Goal: Information Seeking & Learning: Learn about a topic

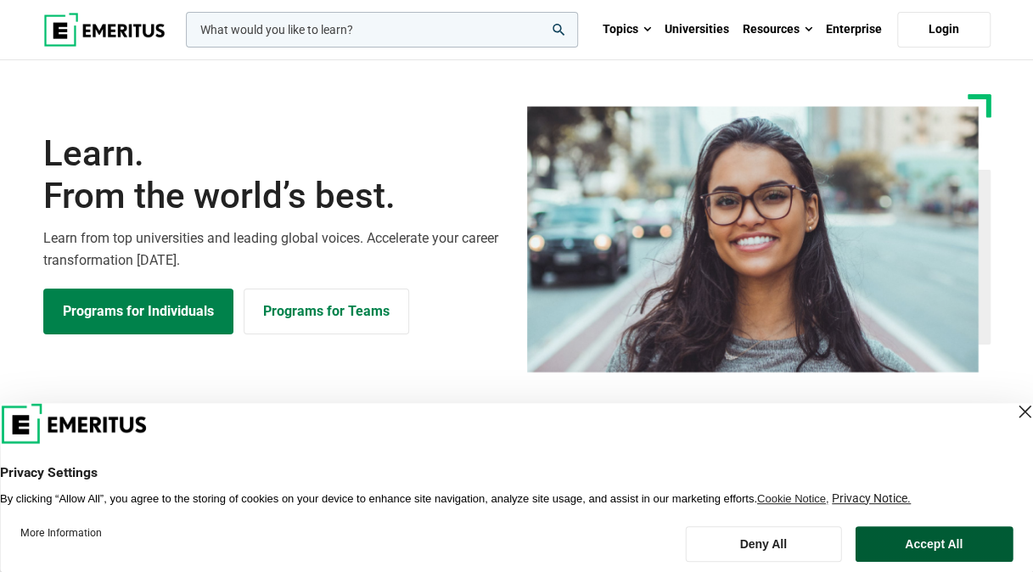
click at [931, 551] on button "Accept All" at bounding box center [933, 544] width 158 height 36
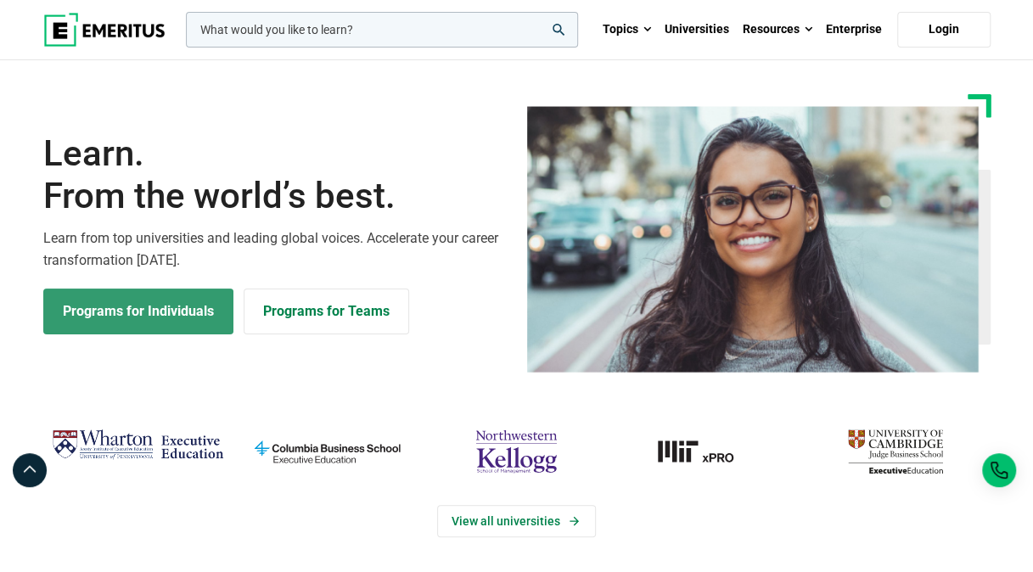
click at [215, 310] on link "Programs for Individuals" at bounding box center [138, 311] width 190 height 46
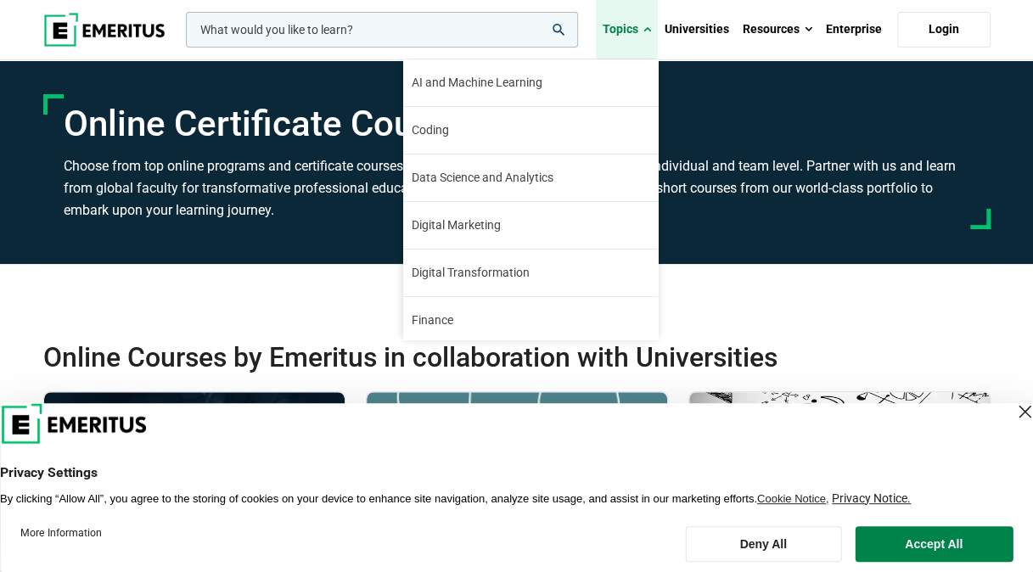
click at [651, 27] on span at bounding box center [647, 29] width 8 height 17
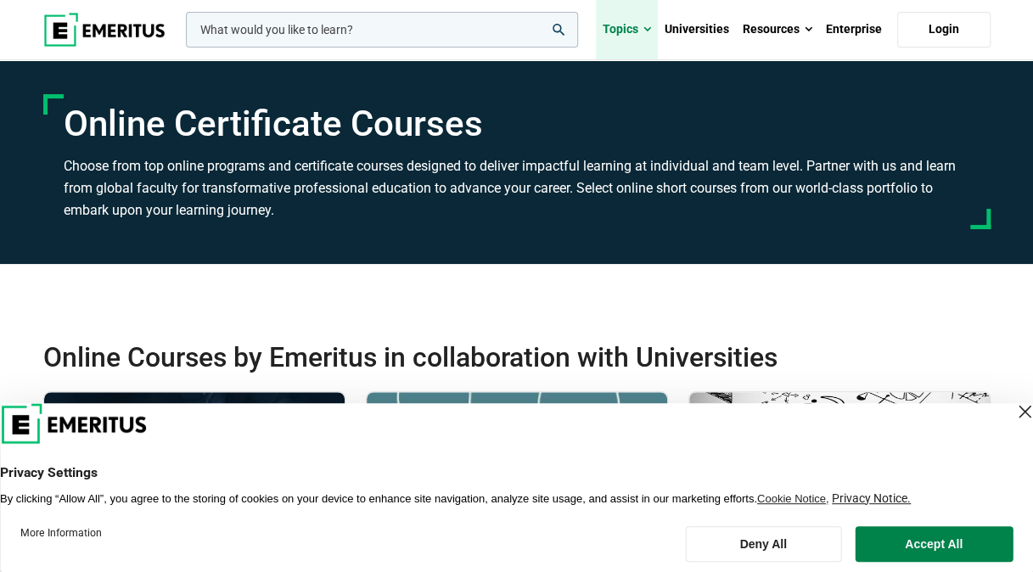
click at [643, 35] on link "Topics" at bounding box center [627, 29] width 62 height 59
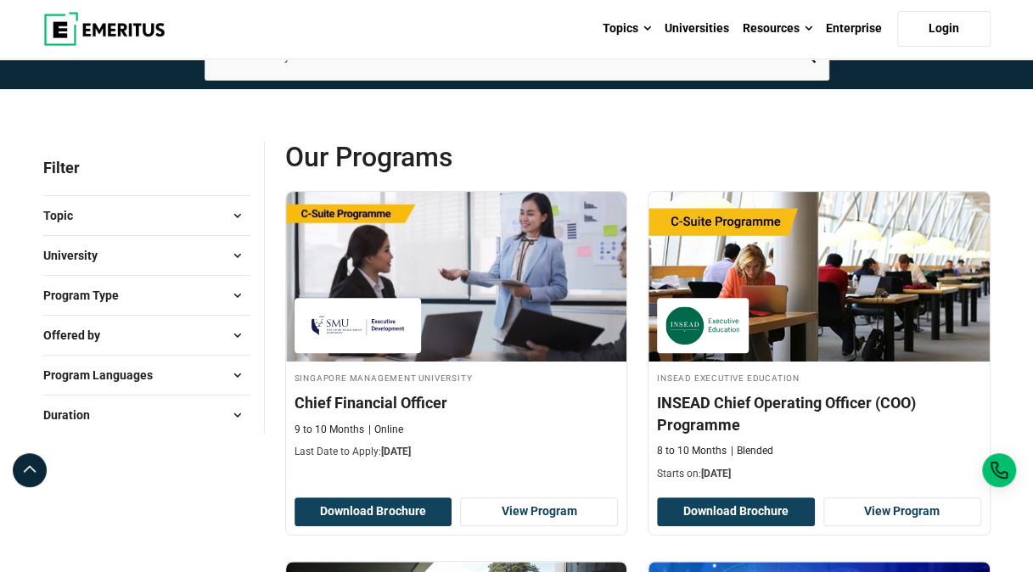
scroll to position [120, 0]
click at [230, 216] on span at bounding box center [237, 215] width 25 height 25
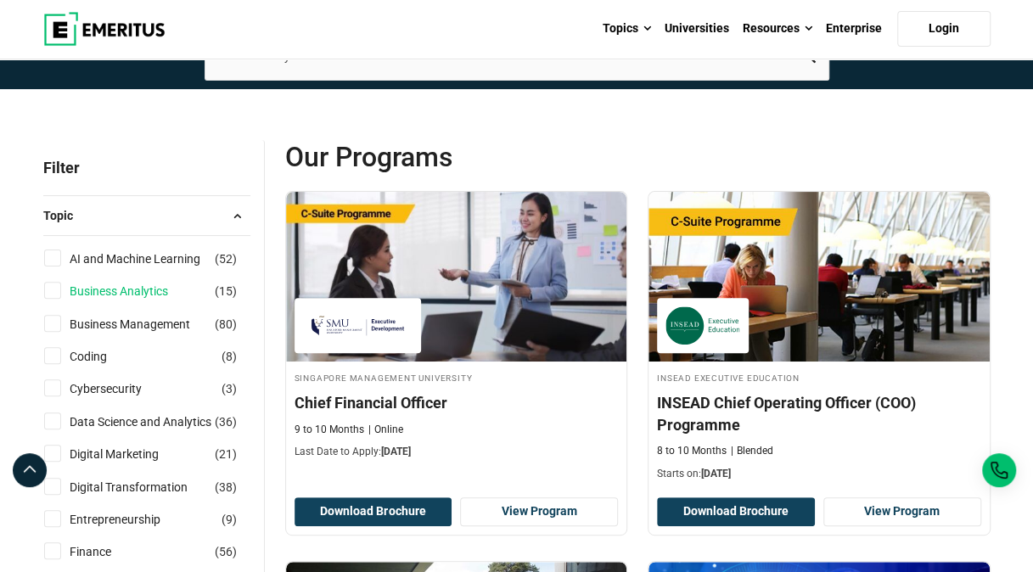
click at [133, 292] on link "Business Analytics" at bounding box center [136, 291] width 132 height 19
checkbox input "true"
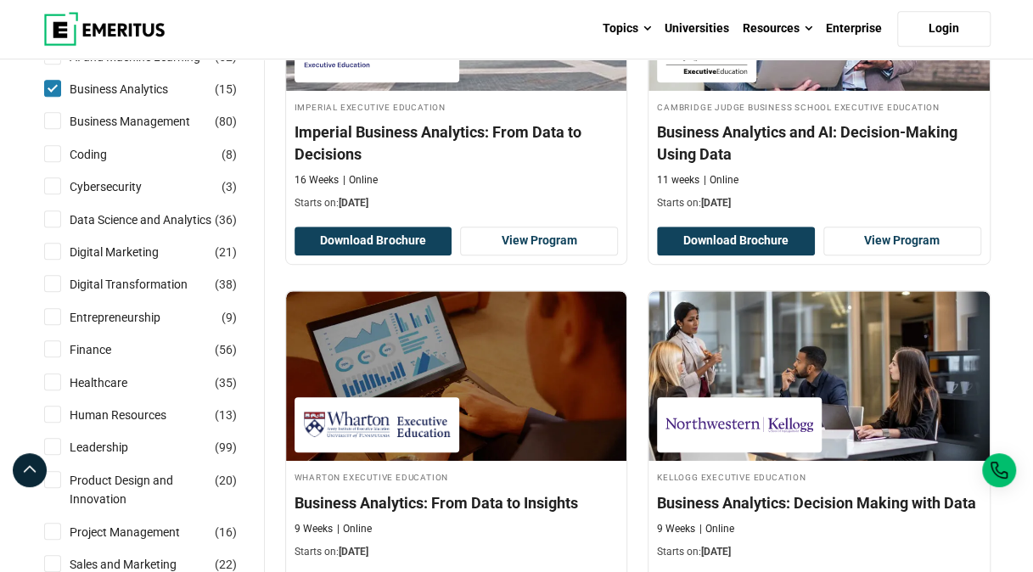
scroll to position [393, 0]
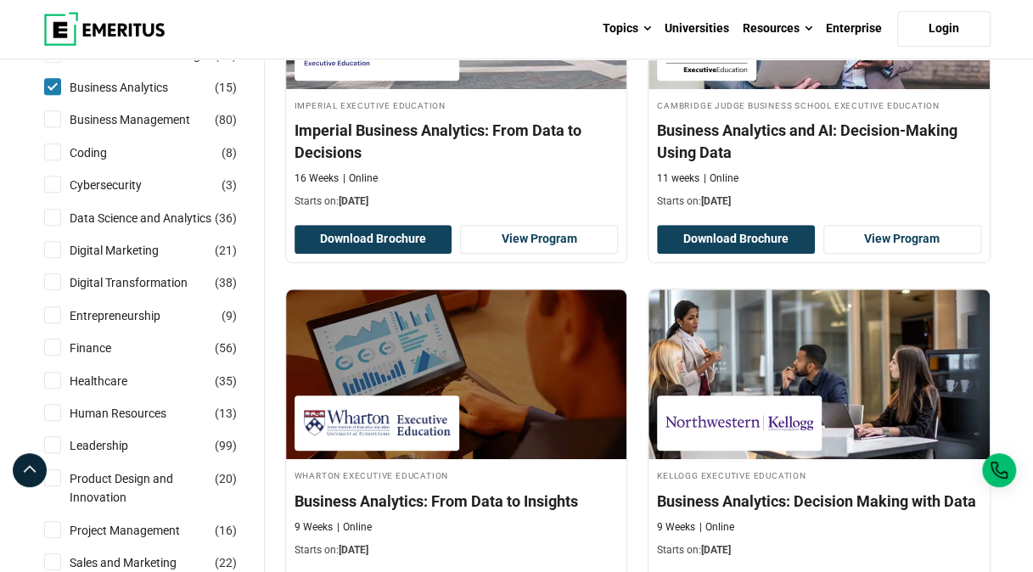
click at [55, 86] on input "Business Analytics ( 15 )" at bounding box center [52, 86] width 17 height 17
checkbox input "false"
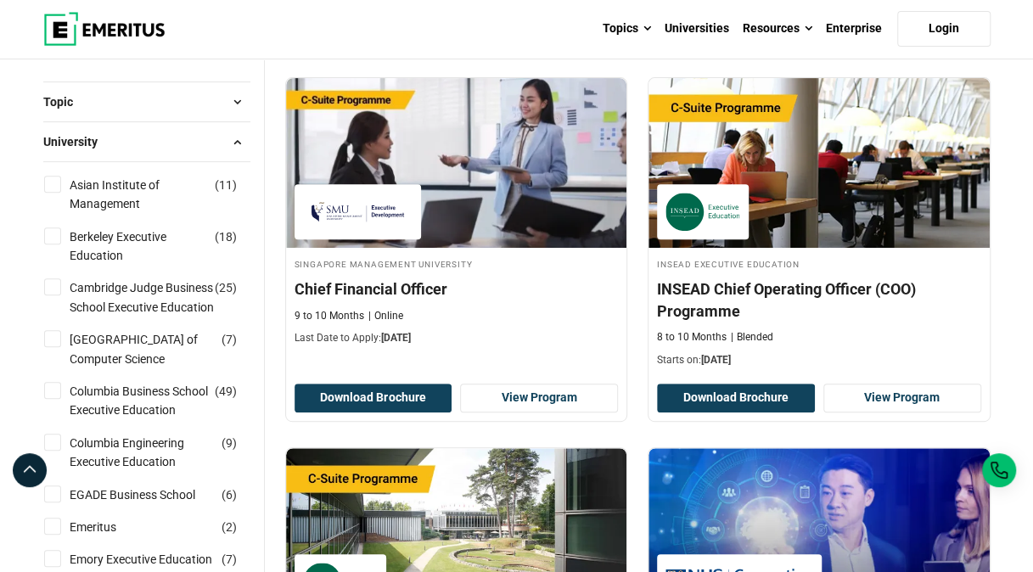
scroll to position [227, 0]
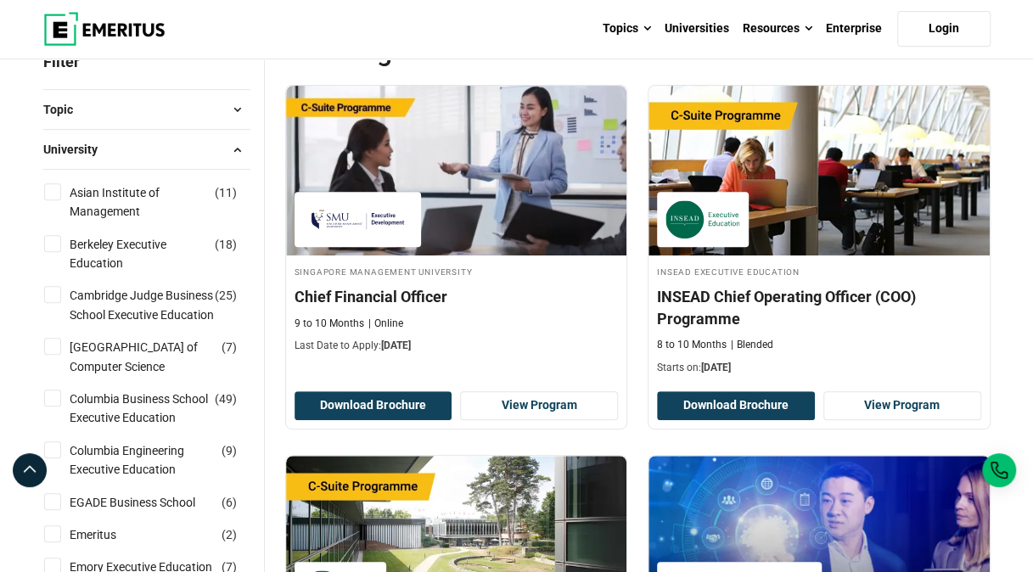
click at [50, 194] on input "Asian Institute of Management ( 11 )" at bounding box center [52, 191] width 17 height 17
checkbox input "true"
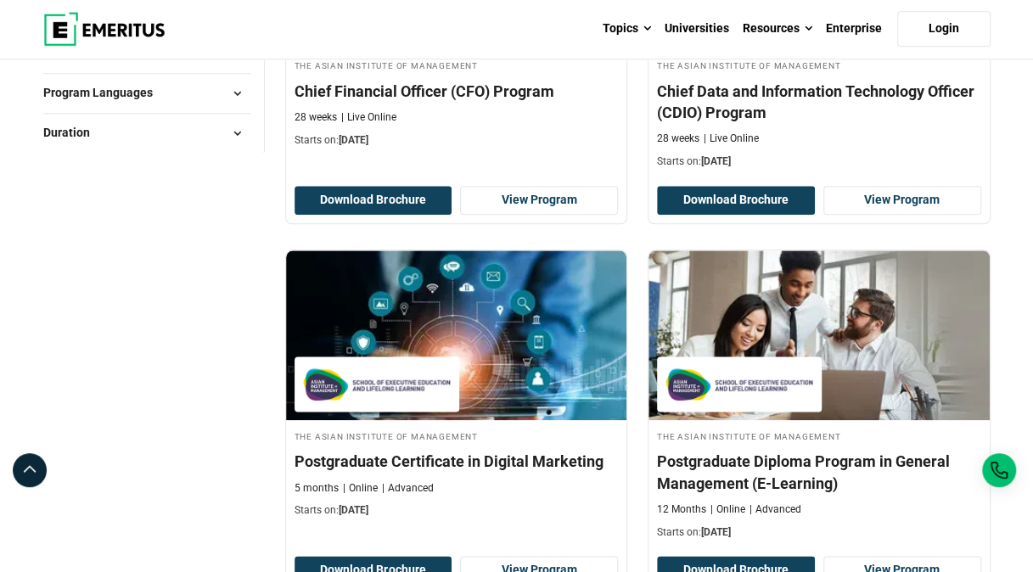
scroll to position [826, 0]
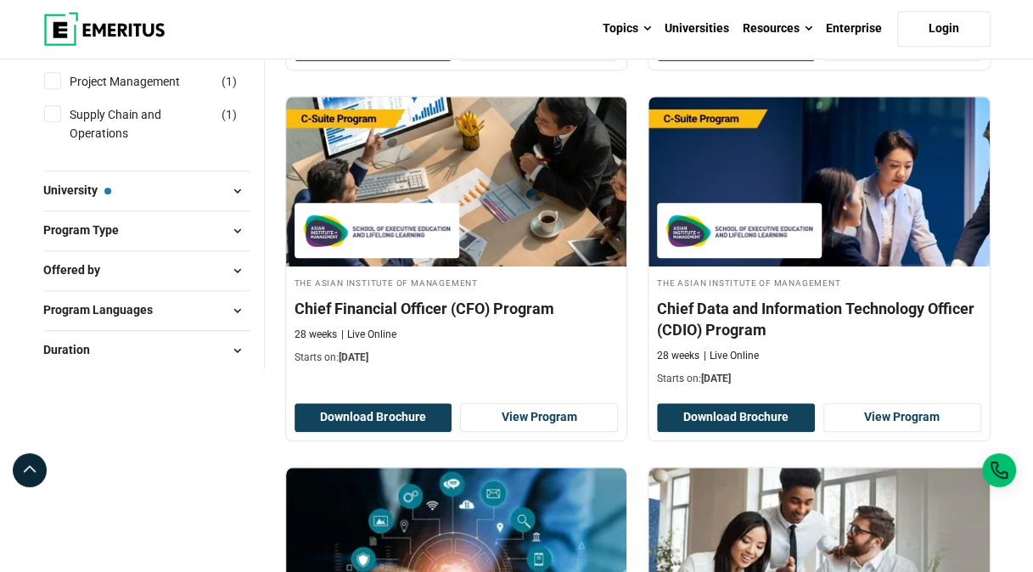
scroll to position [568, 0]
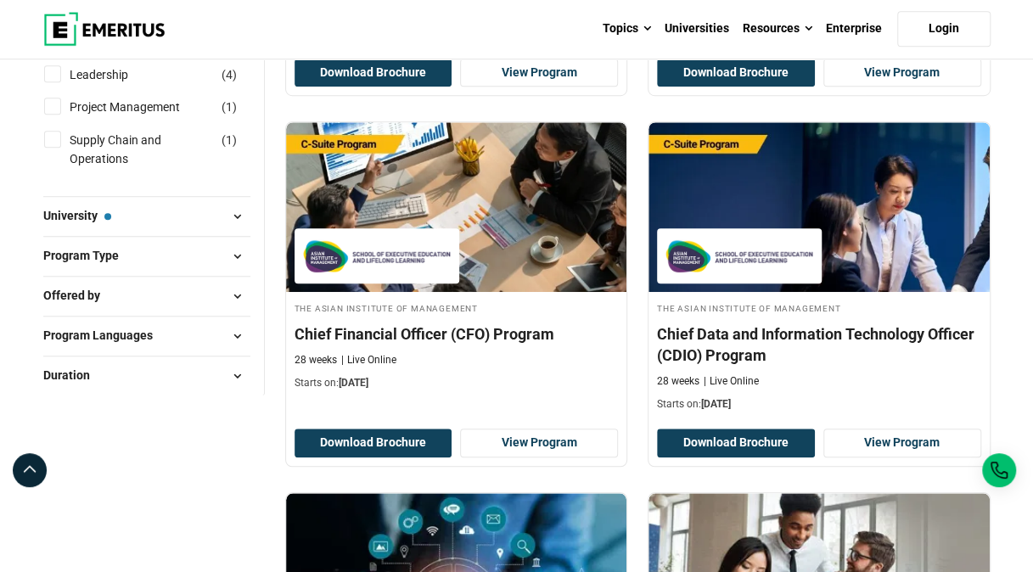
click at [239, 215] on span at bounding box center [237, 216] width 25 height 25
click at [230, 219] on span at bounding box center [237, 216] width 25 height 25
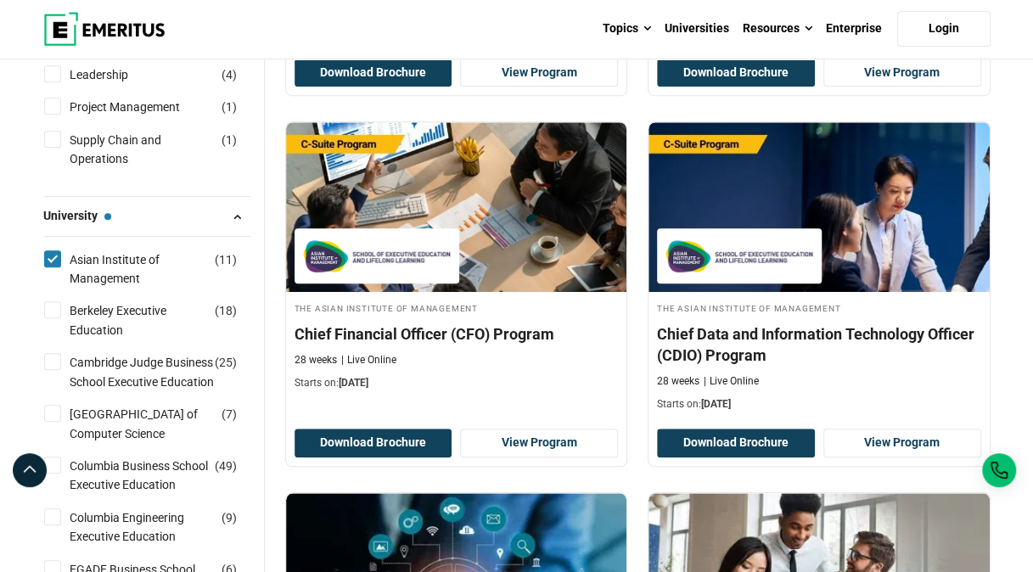
click at [49, 257] on input "Asian Institute of Management ( 11 )" at bounding box center [52, 258] width 17 height 17
checkbox input "false"
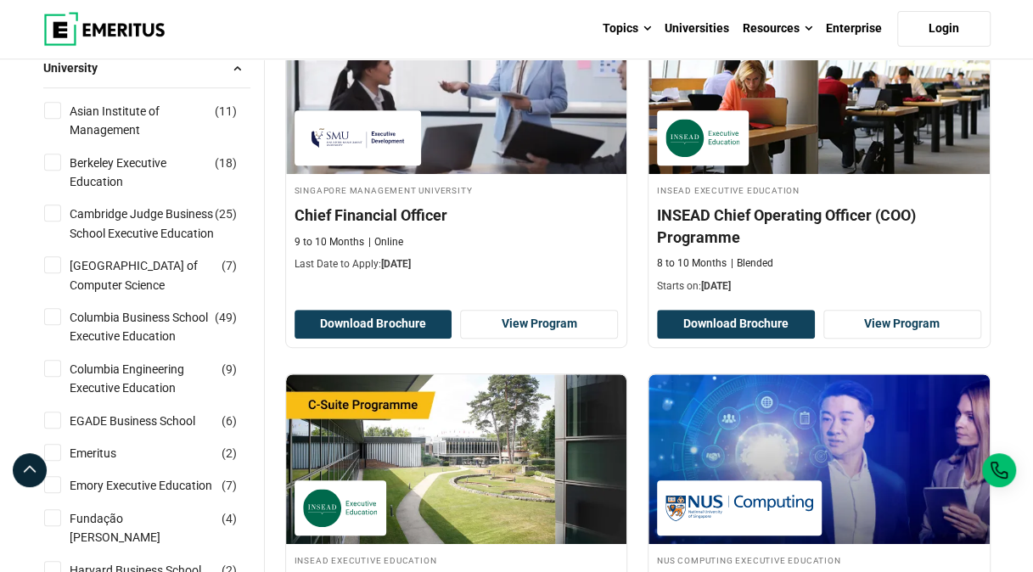
scroll to position [304, 0]
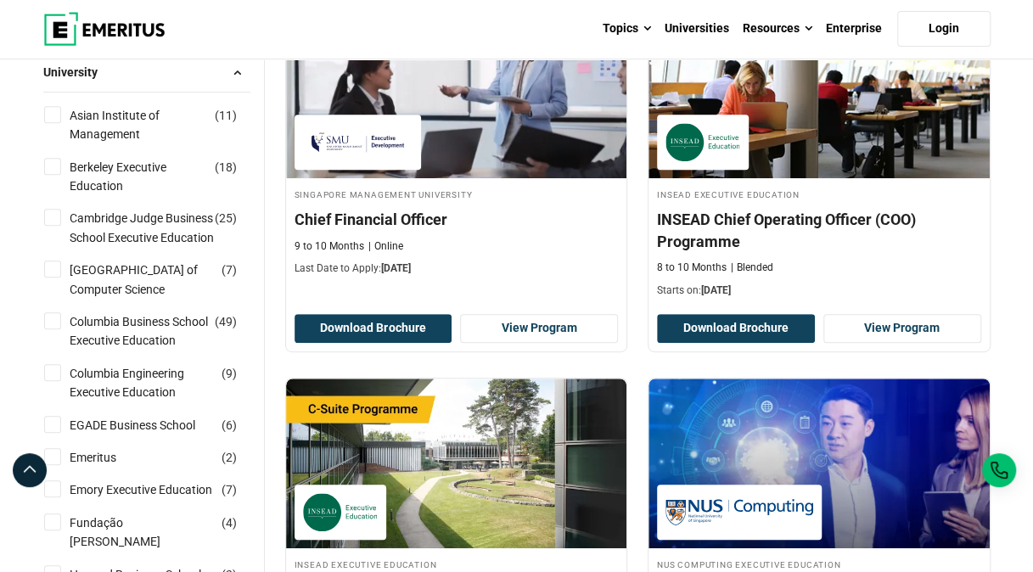
click at [48, 277] on input "Carnegie Mellon University School of Computer Science ( 7 )" at bounding box center [52, 268] width 17 height 17
checkbox input "true"
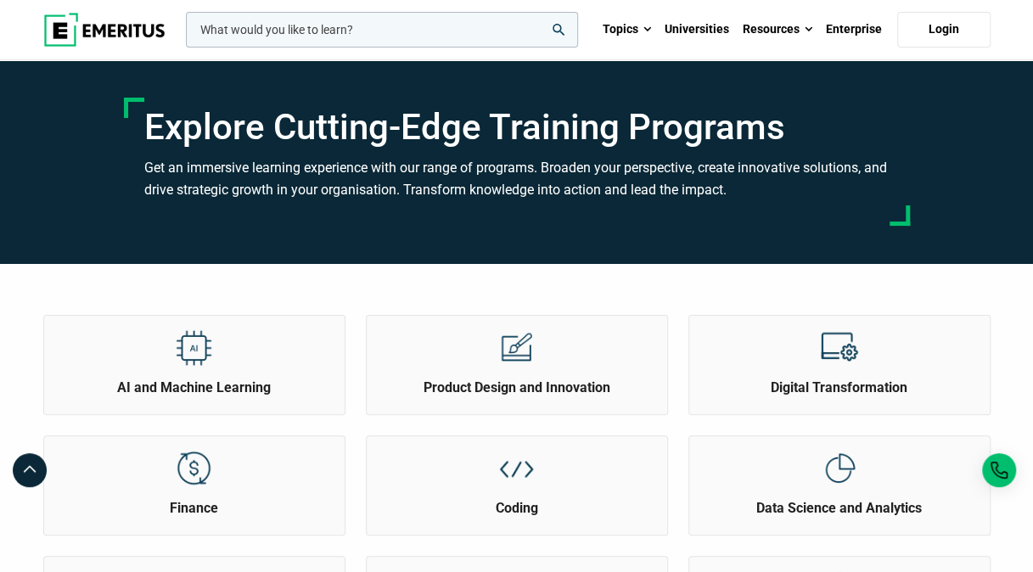
click at [772, 391] on h2 "Digital Transformation" at bounding box center [839, 387] width 292 height 19
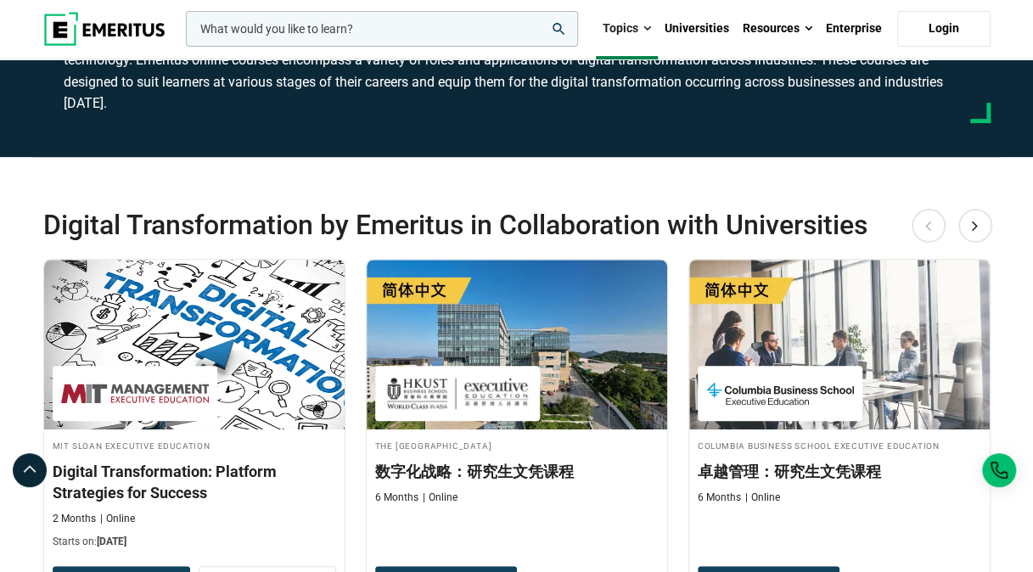
scroll to position [473, 0]
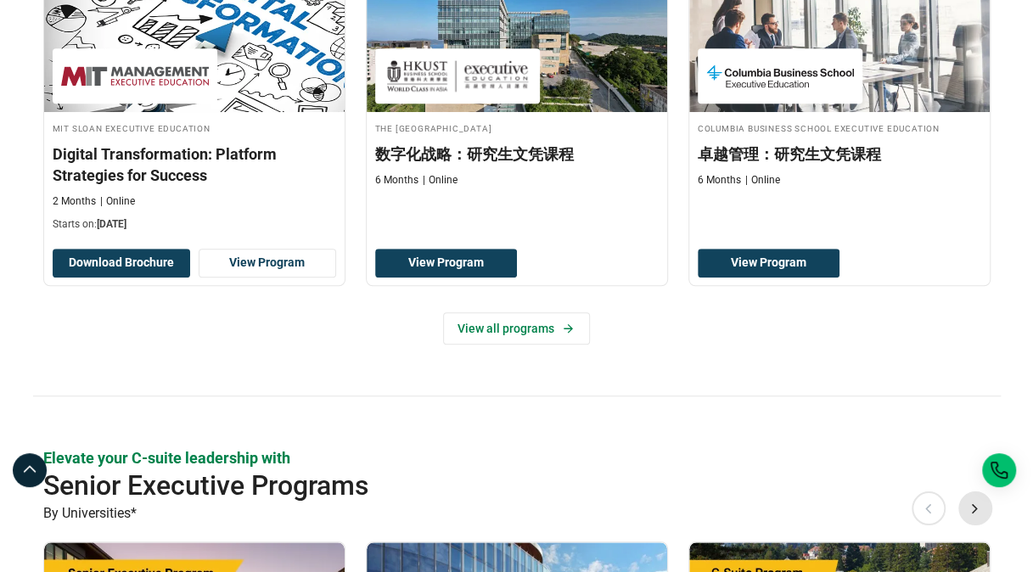
click at [964, 504] on button "Next" at bounding box center [975, 507] width 34 height 34
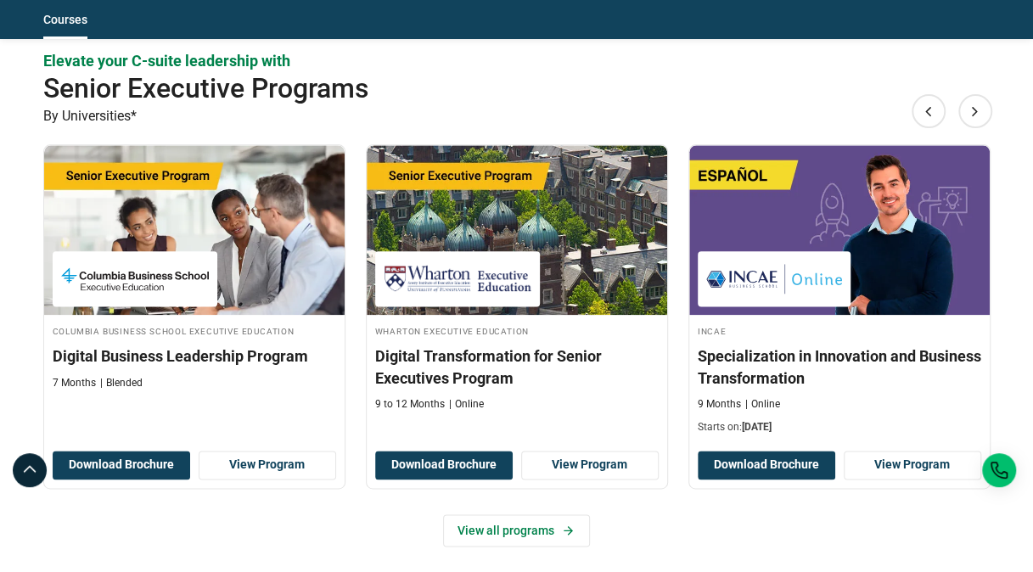
scroll to position [898, 0]
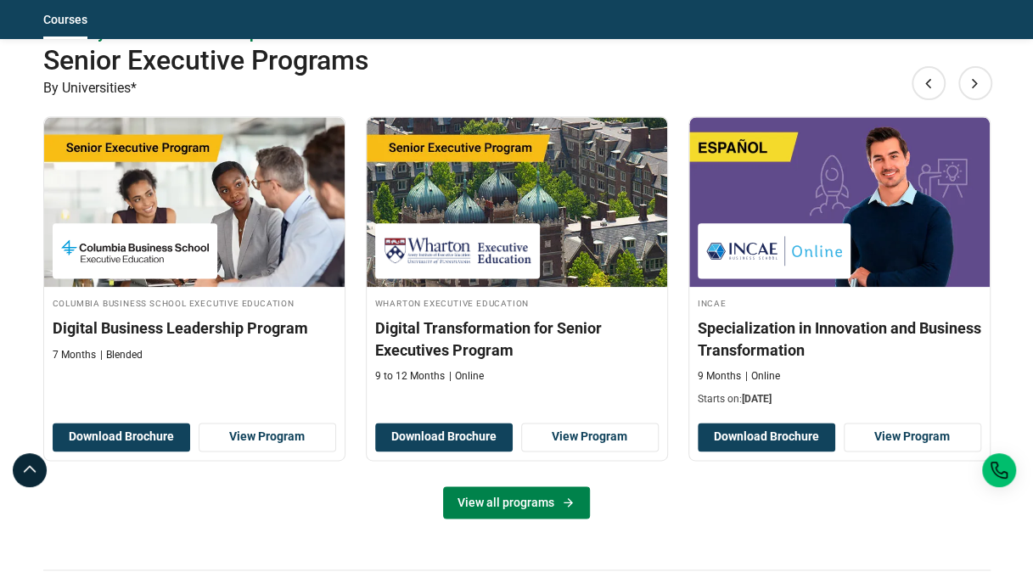
click at [565, 499] on icon at bounding box center [567, 502] width 9 height 9
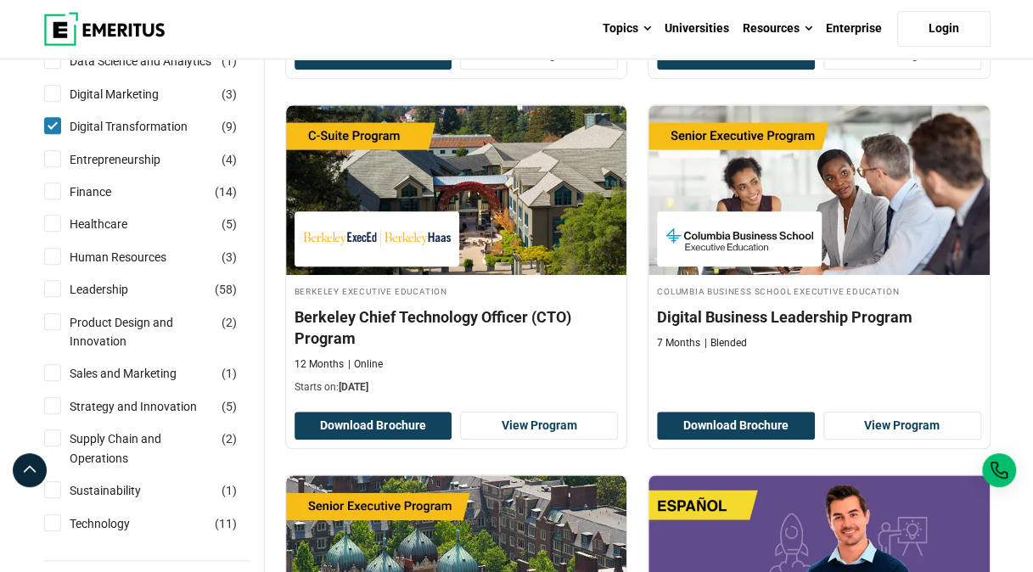
scroll to position [574, 0]
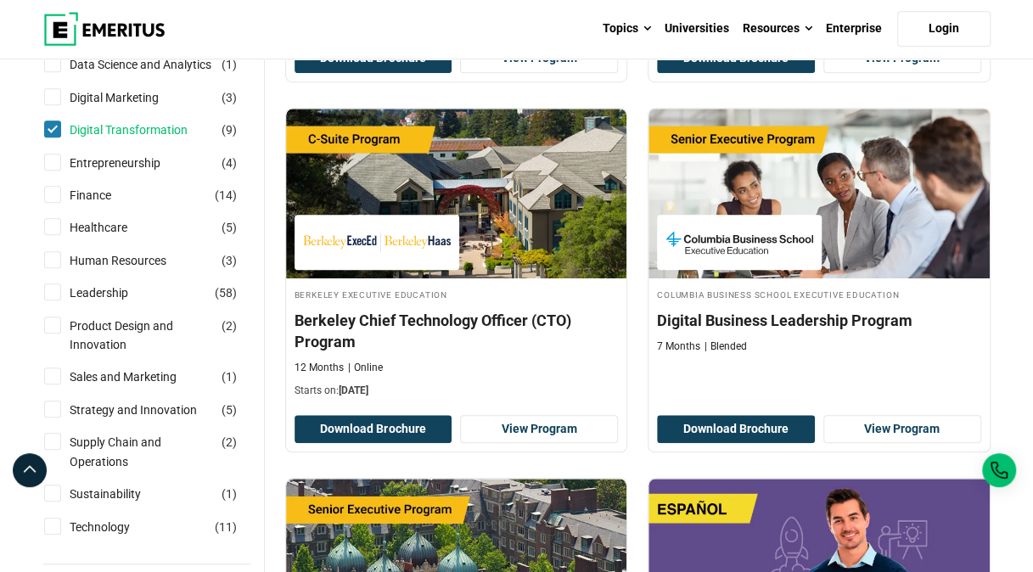
click at [87, 122] on link "Digital Transformation" at bounding box center [146, 129] width 152 height 19
checkbox input "false"
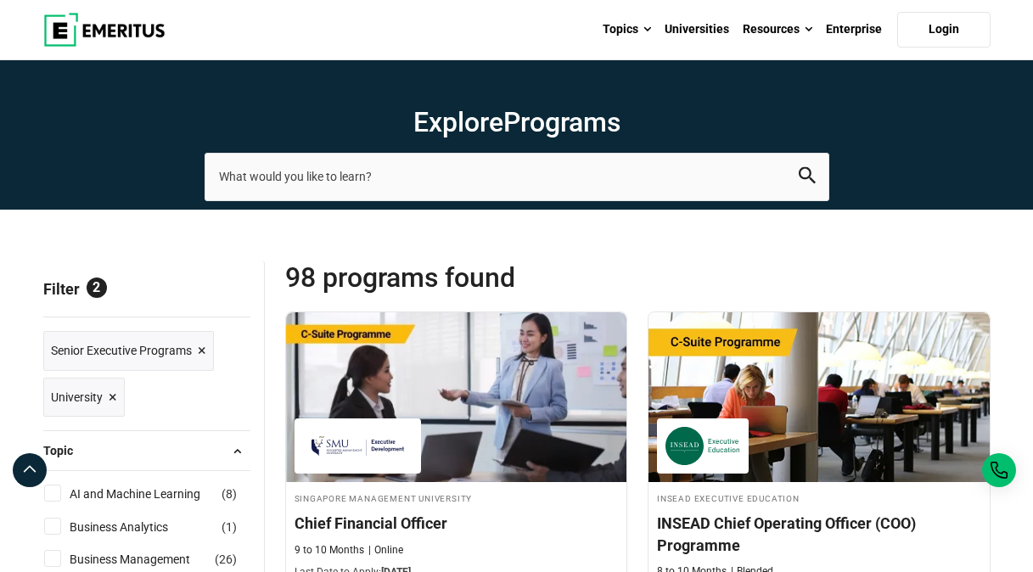
click at [193, 299] on p "Filter 2" at bounding box center [146, 288] width 207 height 56
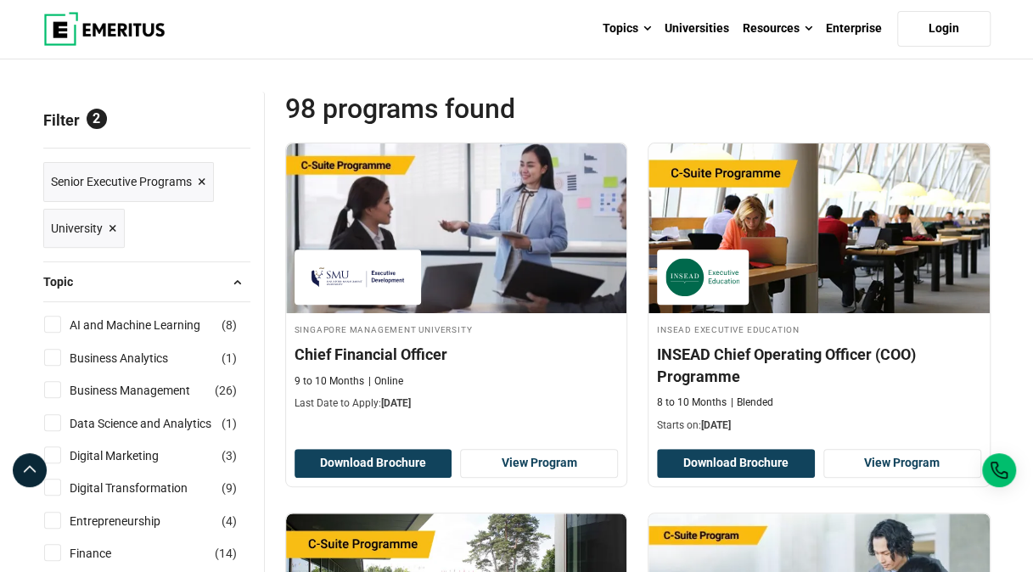
scroll to position [173, 0]
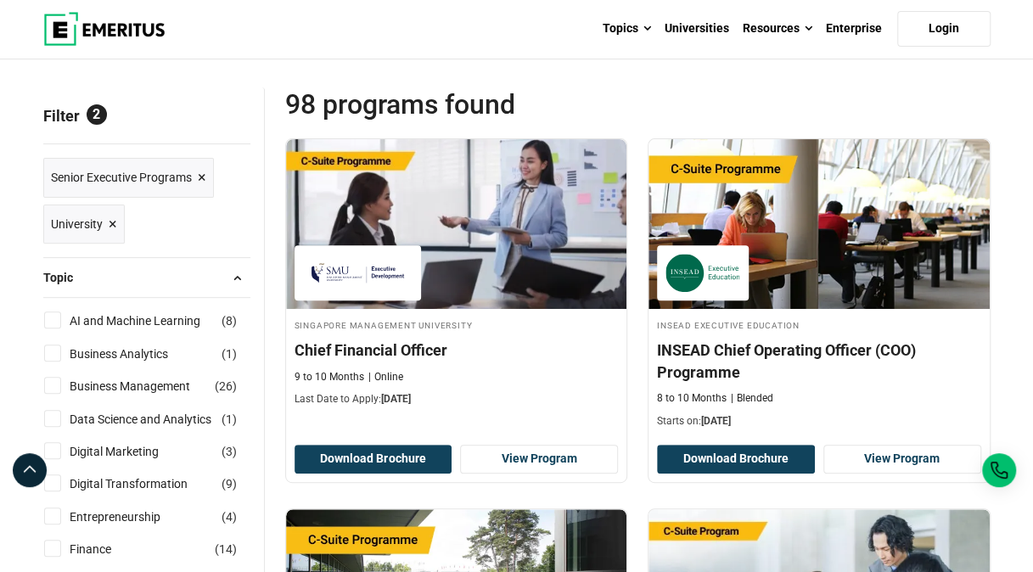
click at [114, 229] on span "×" at bounding box center [113, 224] width 8 height 25
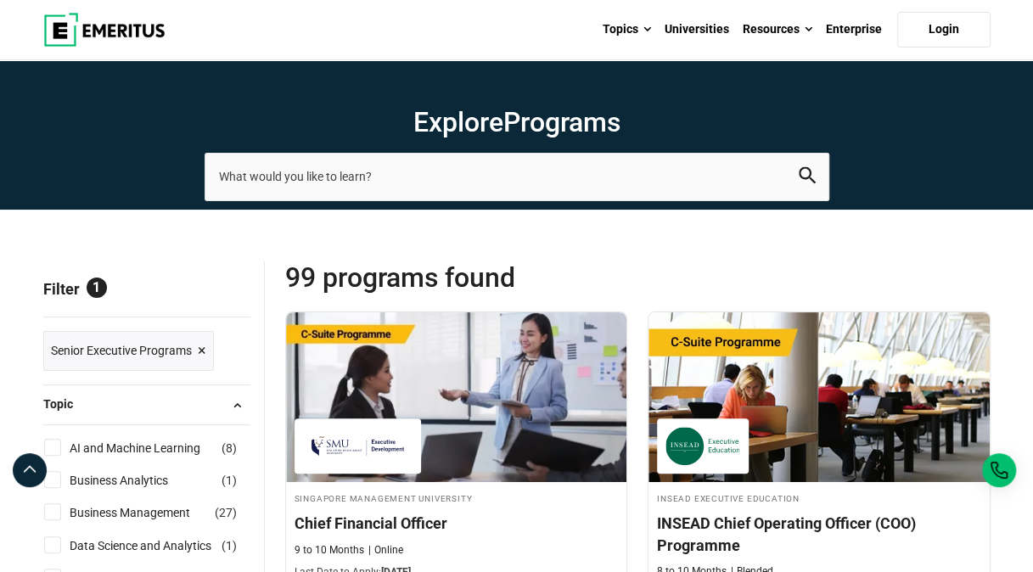
click at [204, 346] on span "×" at bounding box center [202, 351] width 8 height 25
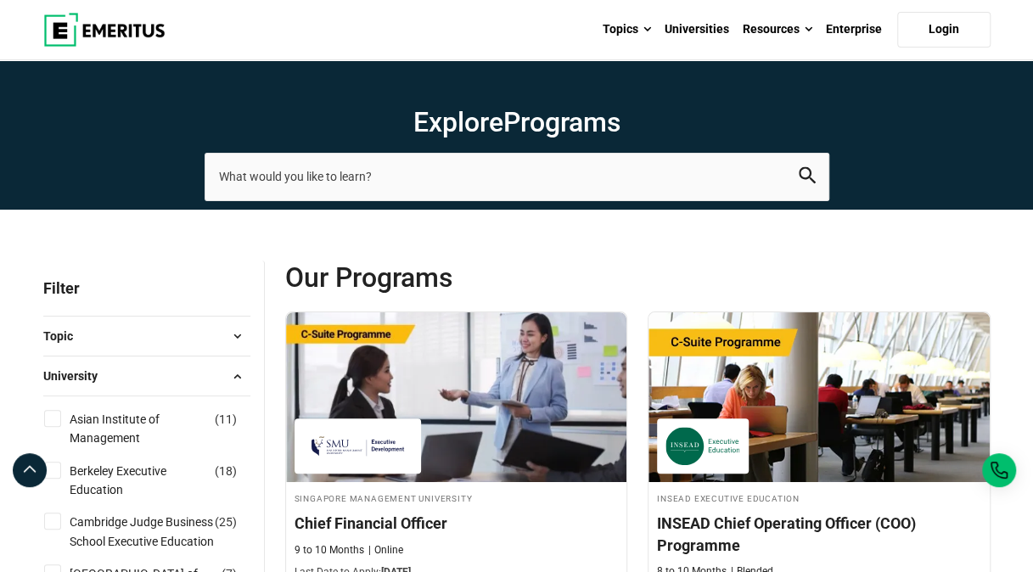
click at [221, 346] on button "Topic" at bounding box center [146, 335] width 207 height 25
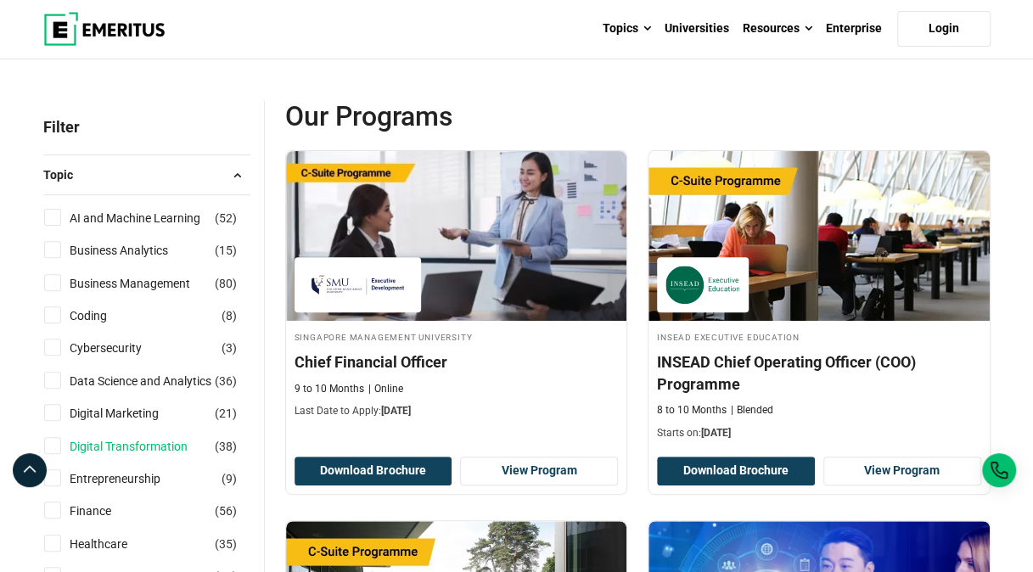
scroll to position [160, 0]
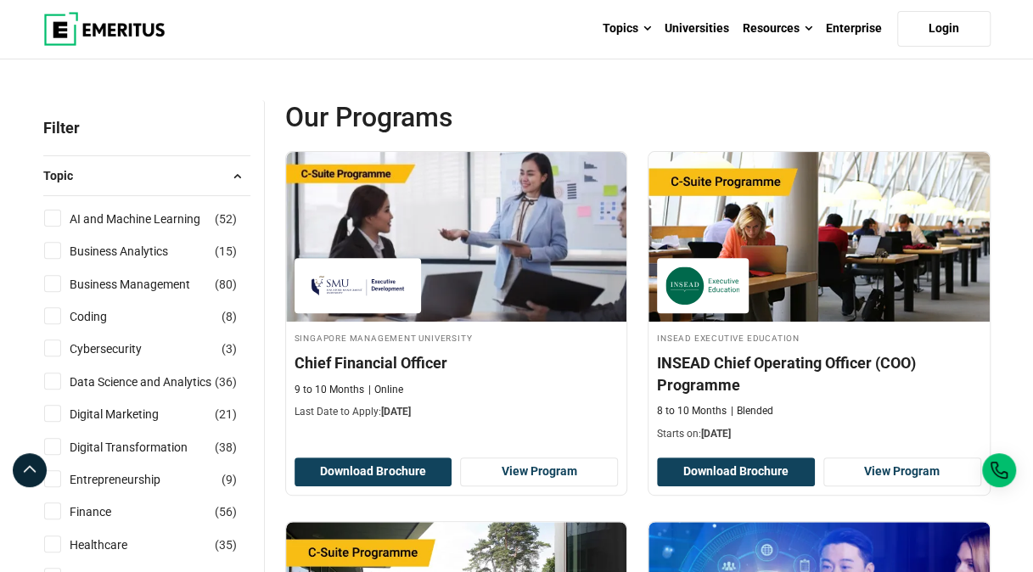
click at [234, 181] on span at bounding box center [237, 175] width 25 height 25
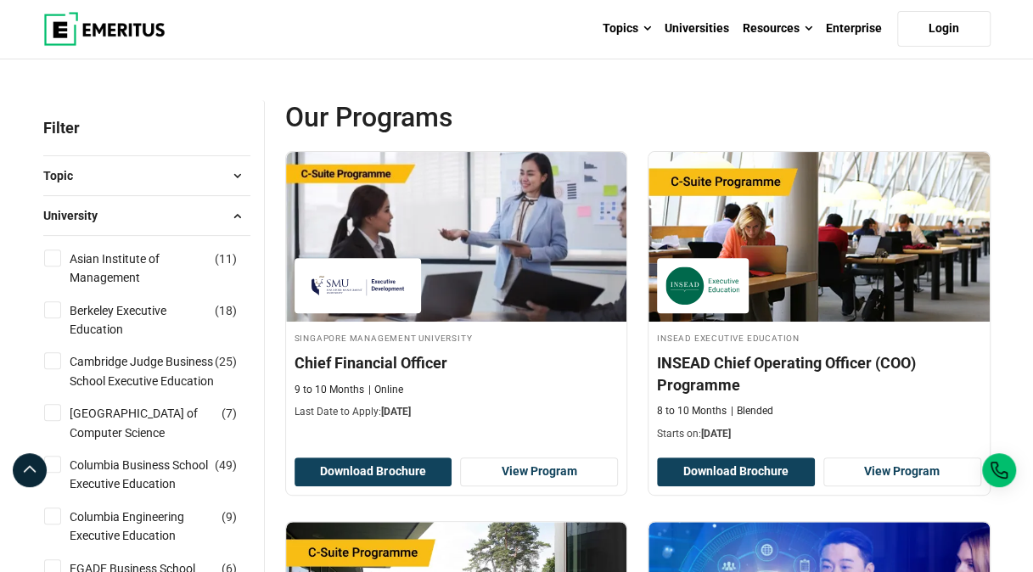
click at [232, 214] on span at bounding box center [237, 215] width 25 height 25
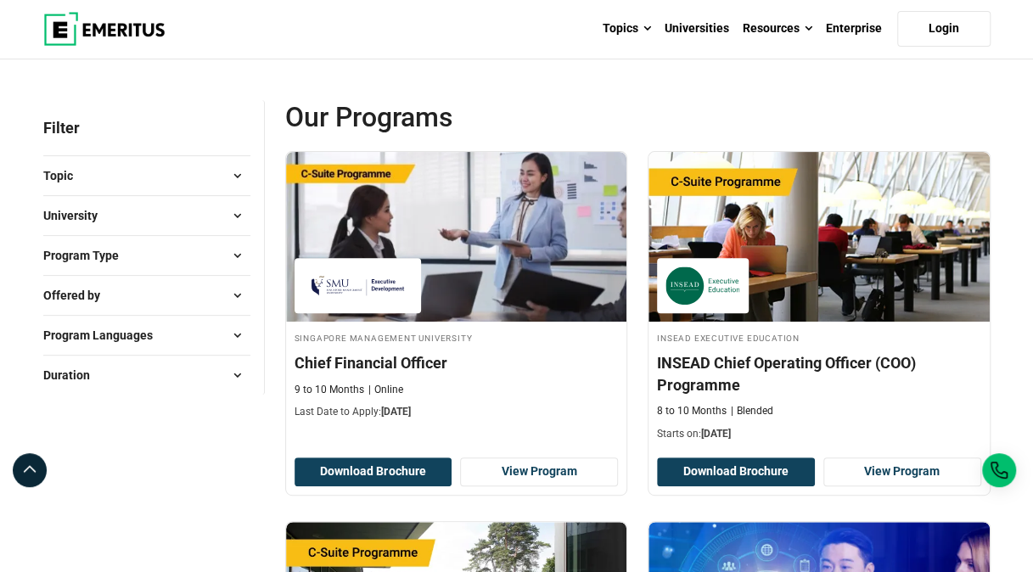
click at [238, 293] on span at bounding box center [237, 295] width 25 height 25
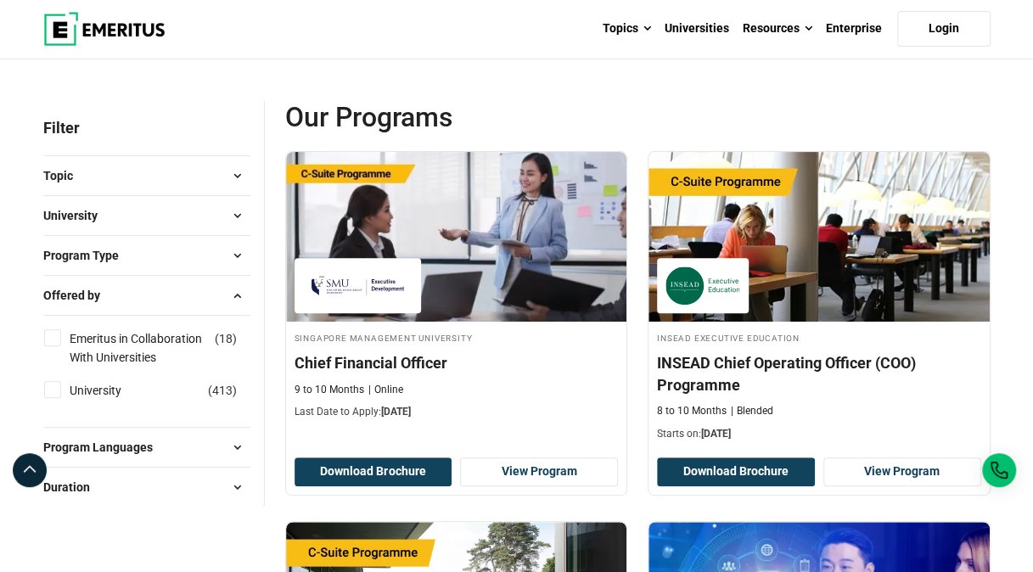
click at [234, 486] on span at bounding box center [237, 486] width 25 height 25
click at [246, 258] on span at bounding box center [237, 255] width 25 height 25
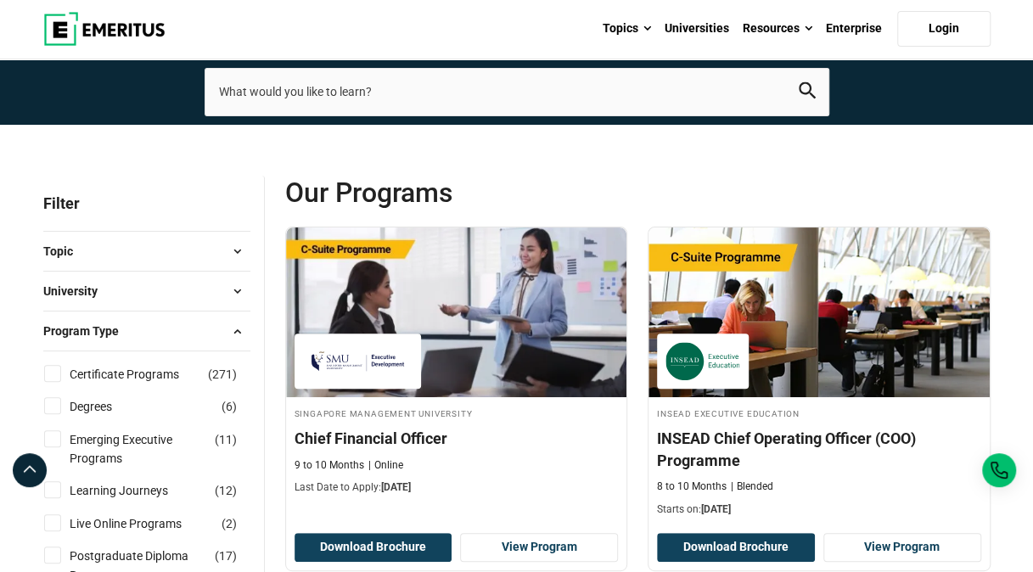
scroll to position [83, 0]
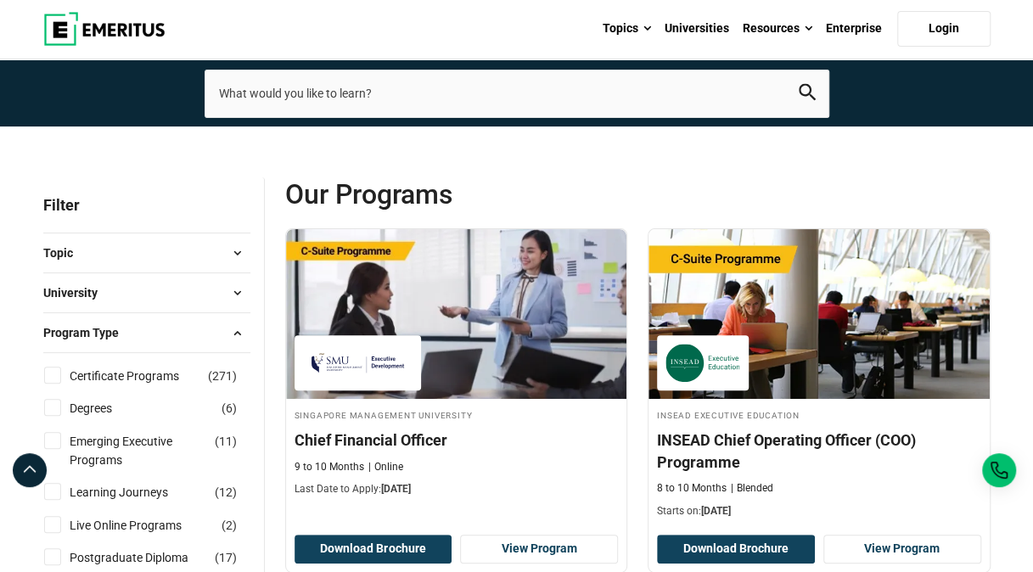
click at [238, 289] on span at bounding box center [237, 292] width 25 height 25
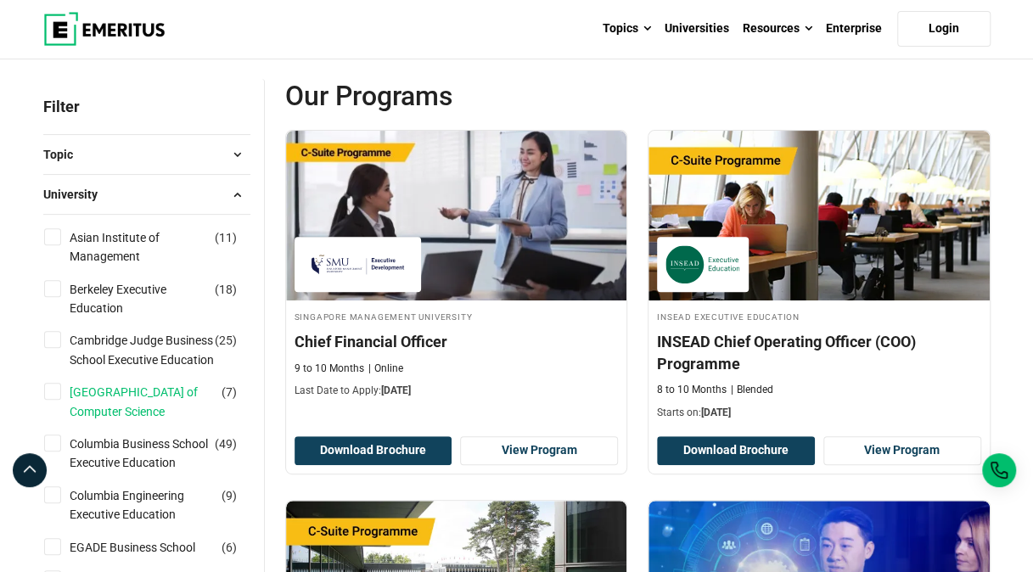
scroll to position [181, 0]
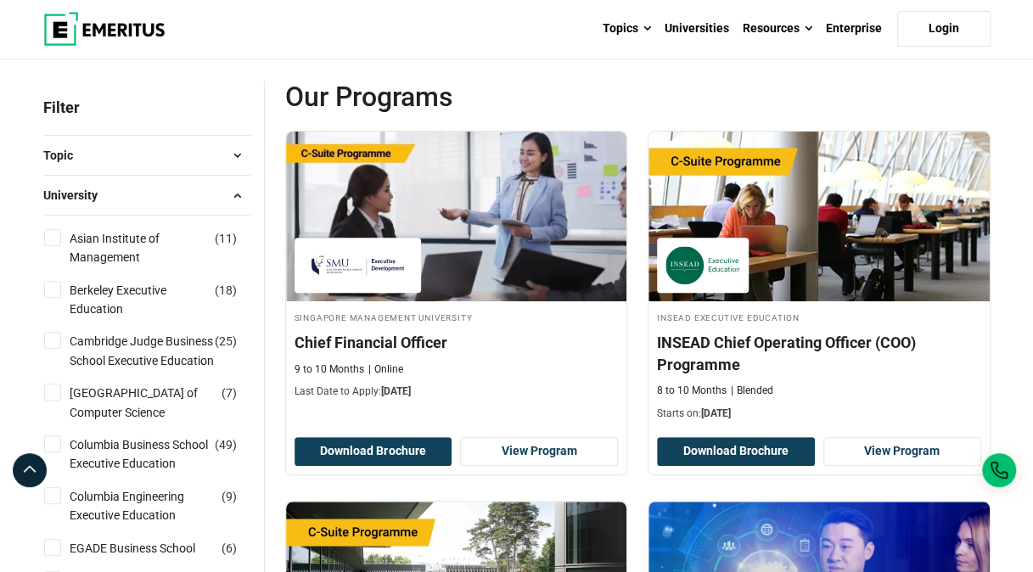
click at [243, 202] on span at bounding box center [237, 194] width 25 height 25
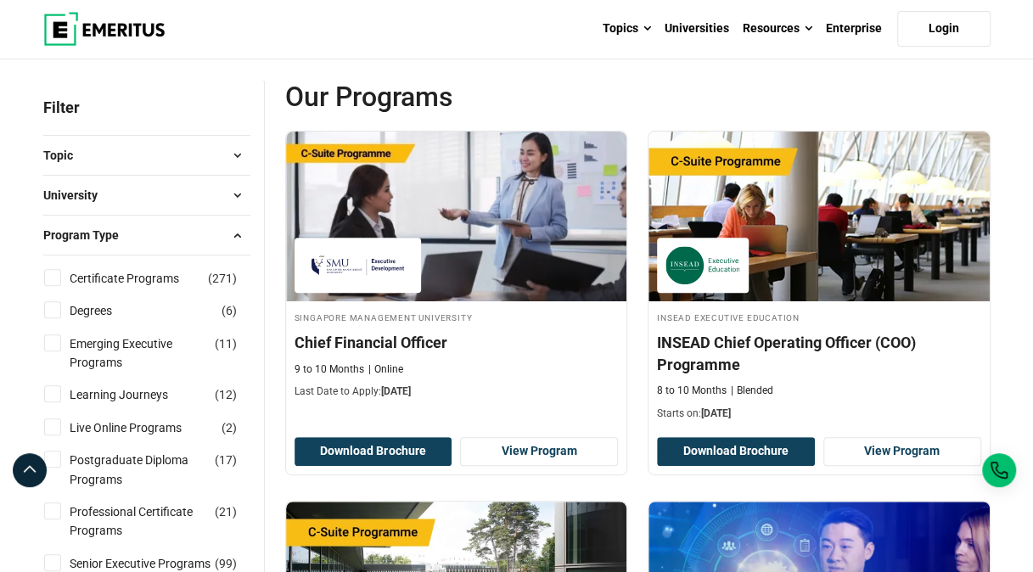
click at [233, 167] on div "Topic AI and Machine Learning ( 52 ) Business Analytics ( 15 ) Business Managem…" at bounding box center [146, 155] width 207 height 40
click at [233, 154] on span at bounding box center [237, 155] width 25 height 25
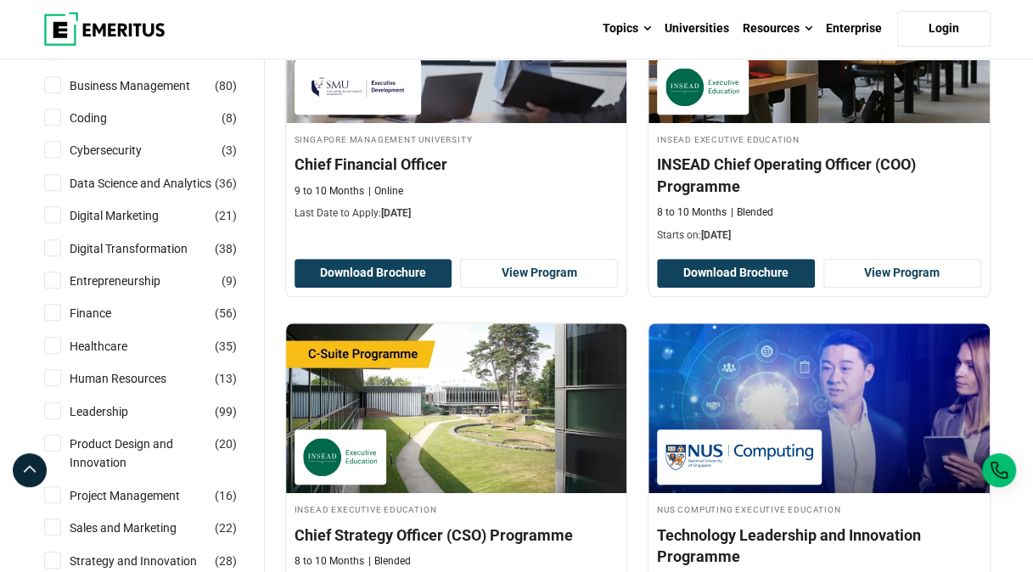
scroll to position [360, 0]
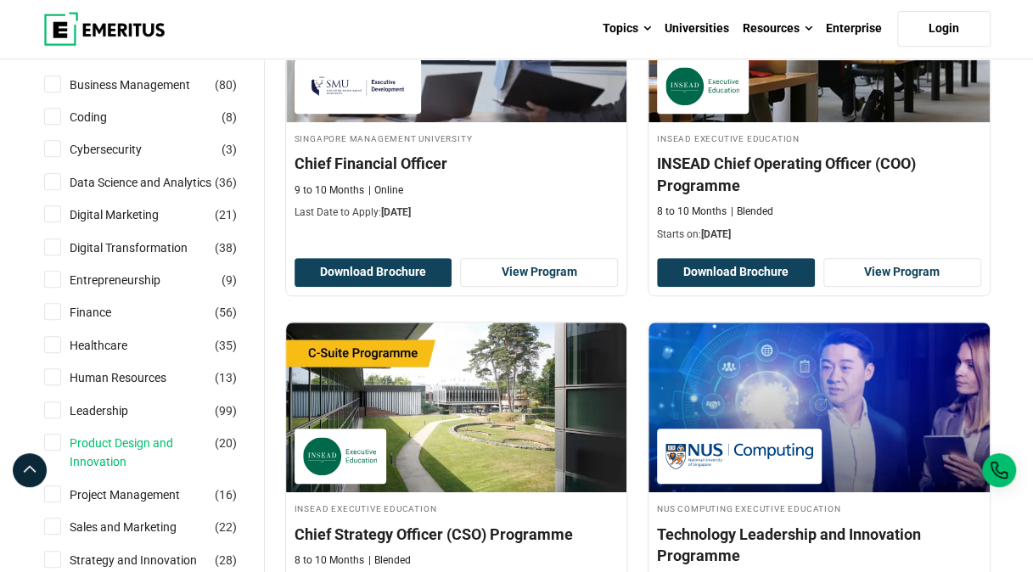
click at [120, 442] on link "Product Design and Innovation" at bounding box center [159, 453] width 178 height 38
checkbox input "true"
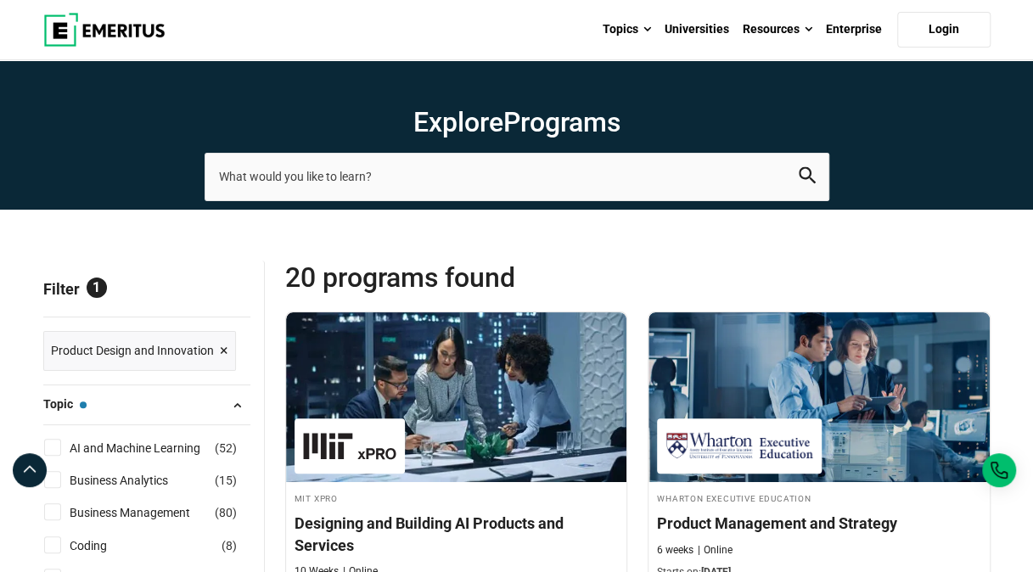
click at [224, 346] on span "×" at bounding box center [224, 351] width 8 height 25
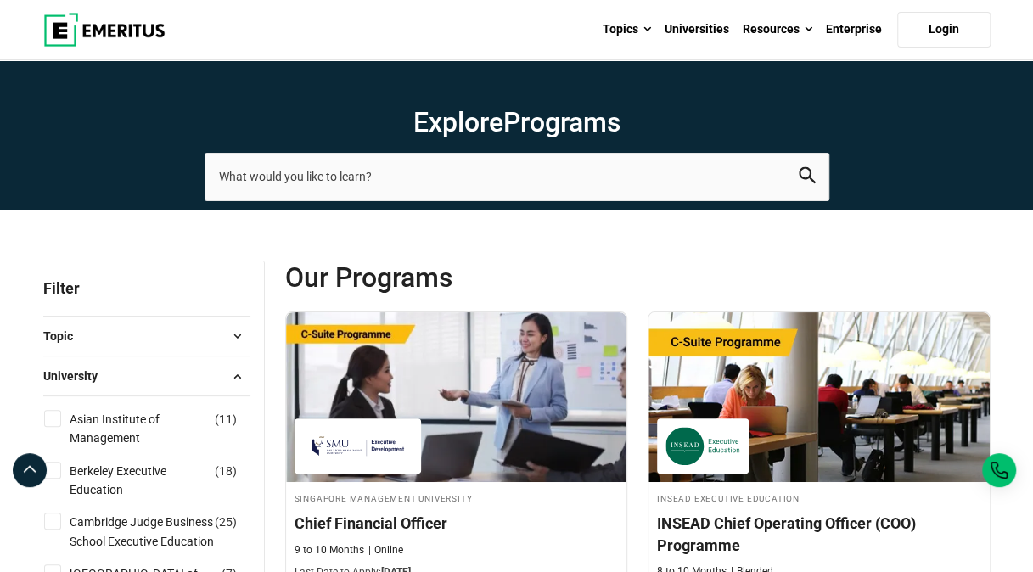
click at [229, 344] on span at bounding box center [237, 335] width 25 height 25
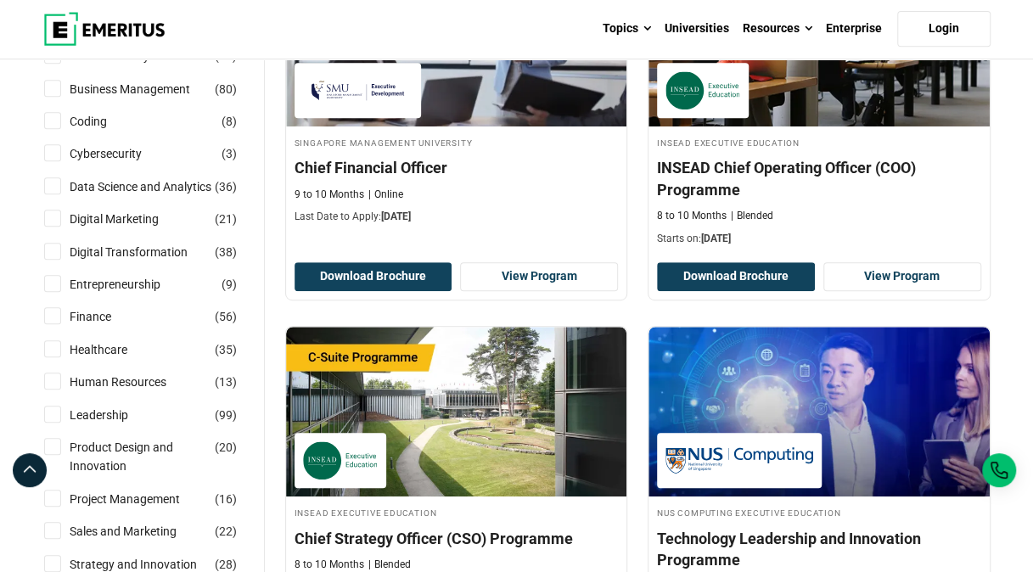
scroll to position [365, 0]
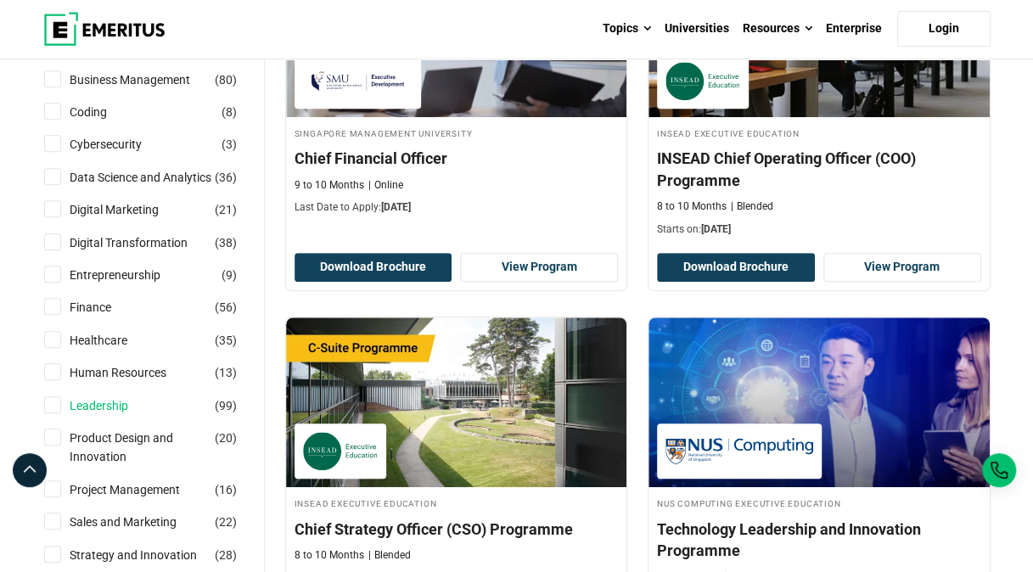
click at [88, 400] on link "Leadership" at bounding box center [116, 405] width 92 height 19
checkbox input "true"
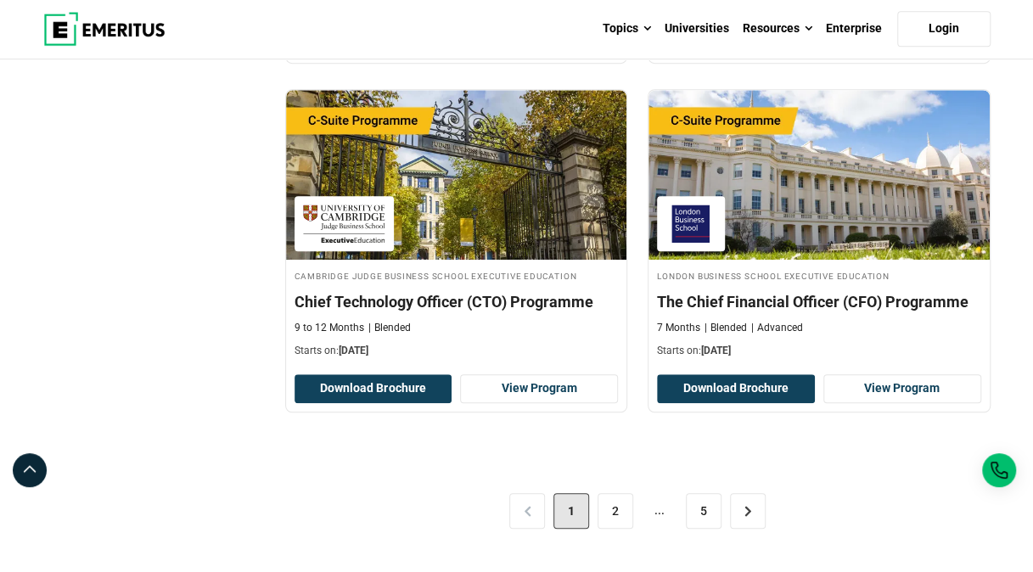
scroll to position [3523, 0]
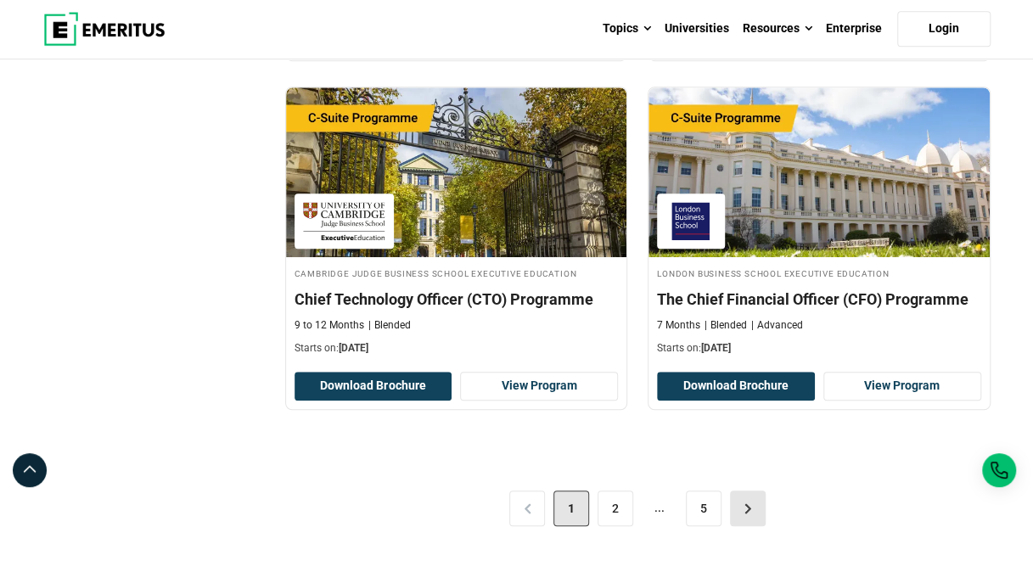
click at [753, 490] on link ">" at bounding box center [748, 508] width 36 height 36
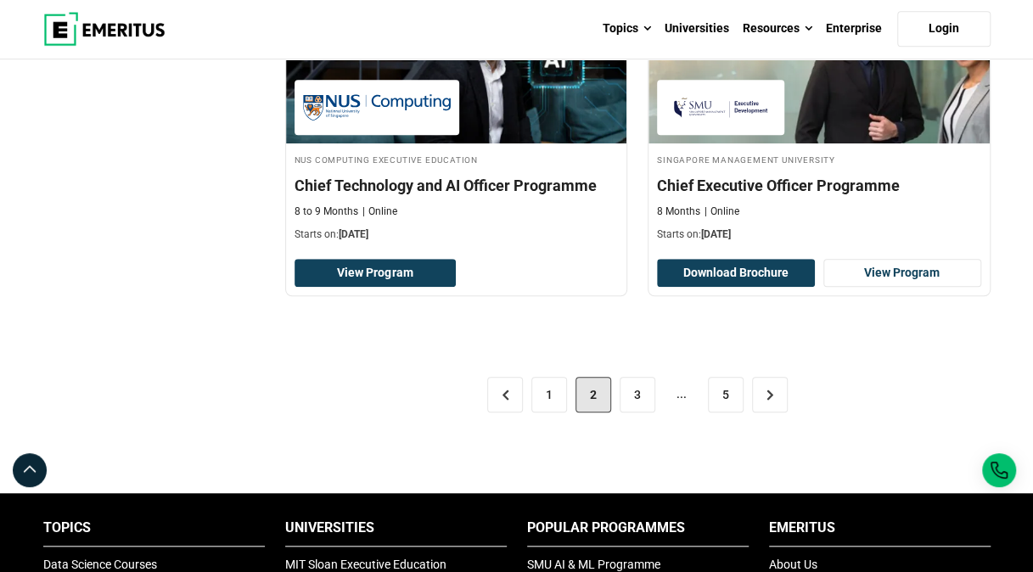
scroll to position [3563, 0]
click at [759, 387] on link ">" at bounding box center [770, 395] width 36 height 36
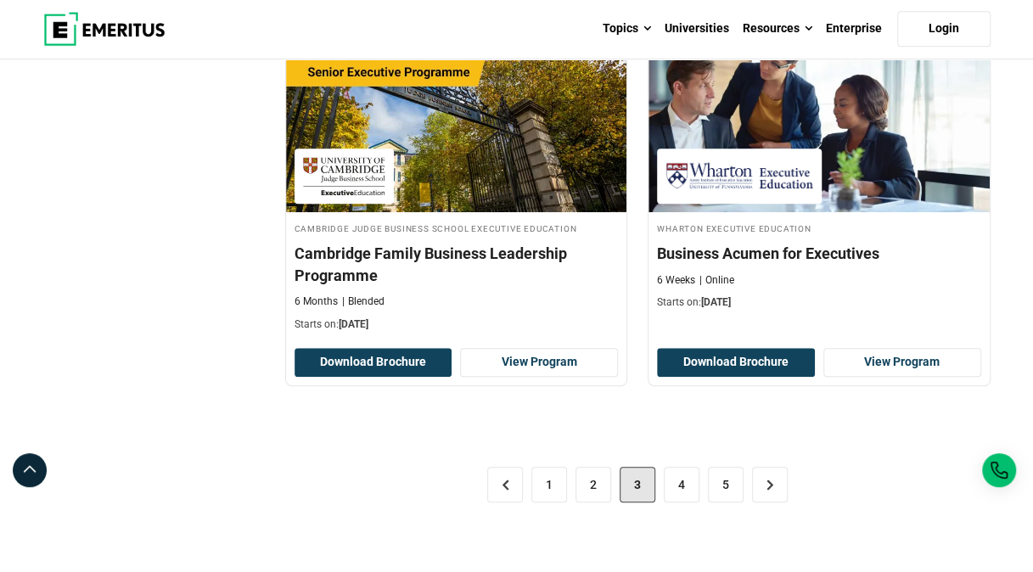
scroll to position [3582, 0]
click at [761, 477] on link ">" at bounding box center [770, 485] width 36 height 36
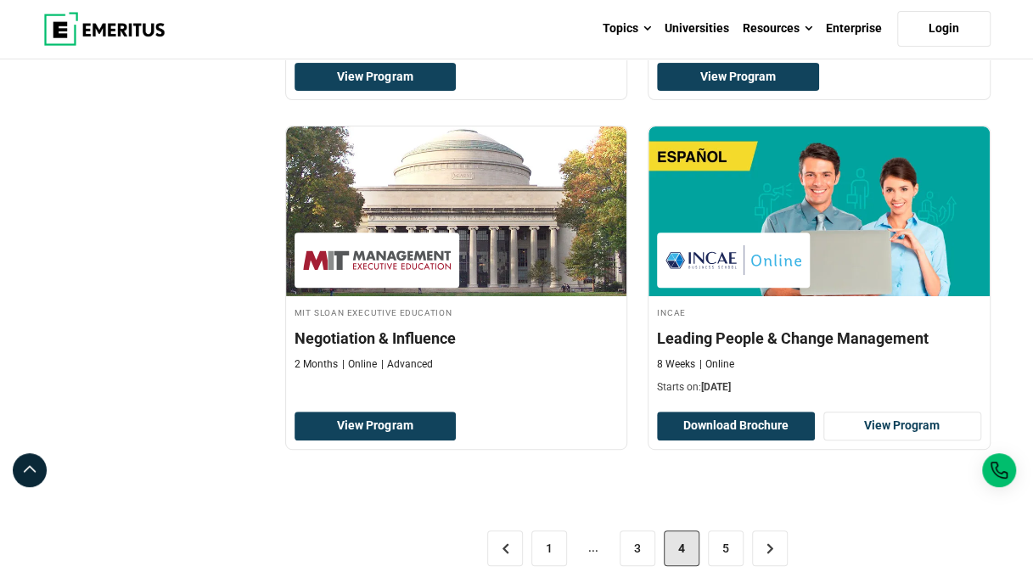
scroll to position [3417, 0]
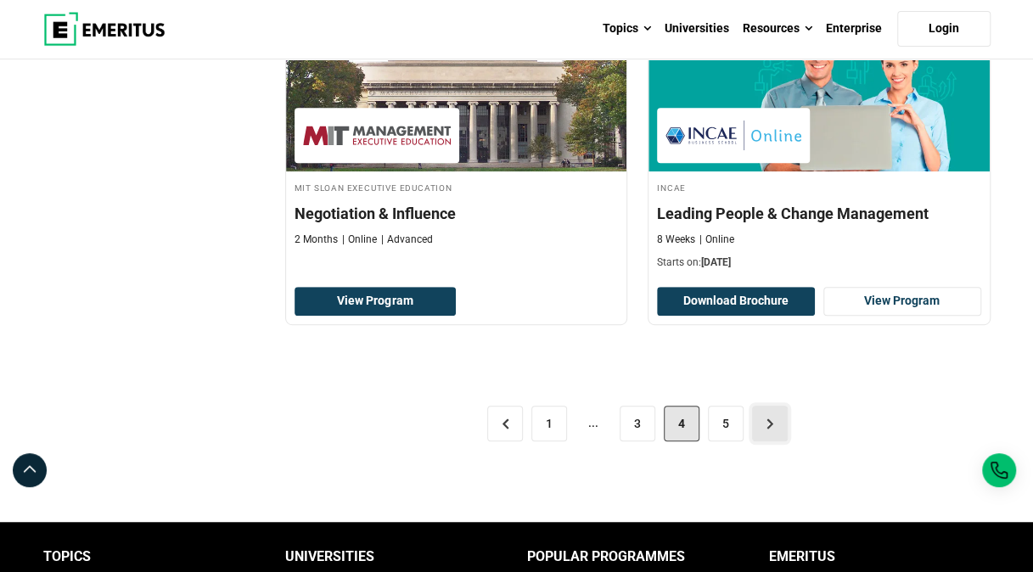
click at [774, 409] on link ">" at bounding box center [770, 424] width 36 height 36
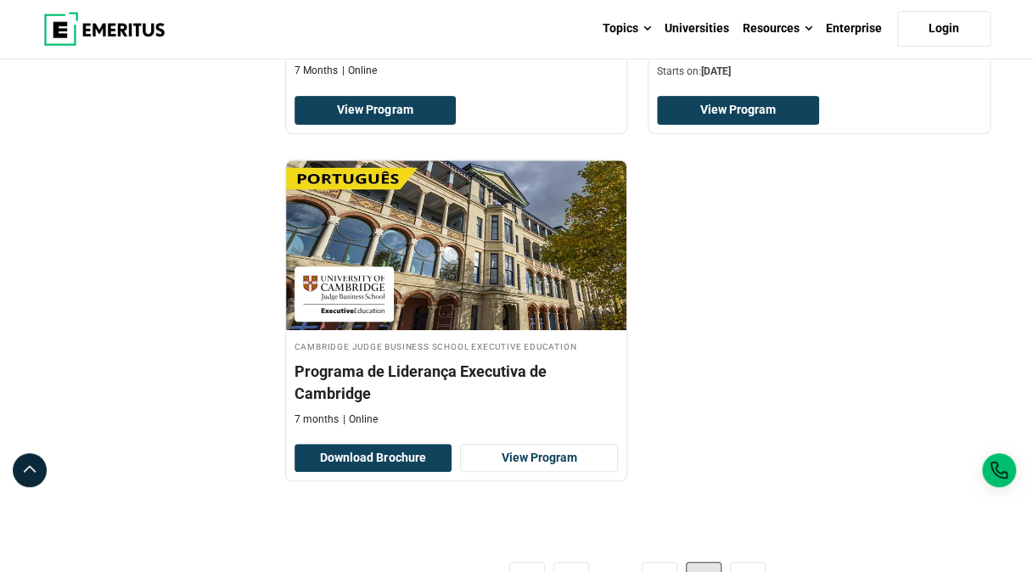
scroll to position [3355, 0]
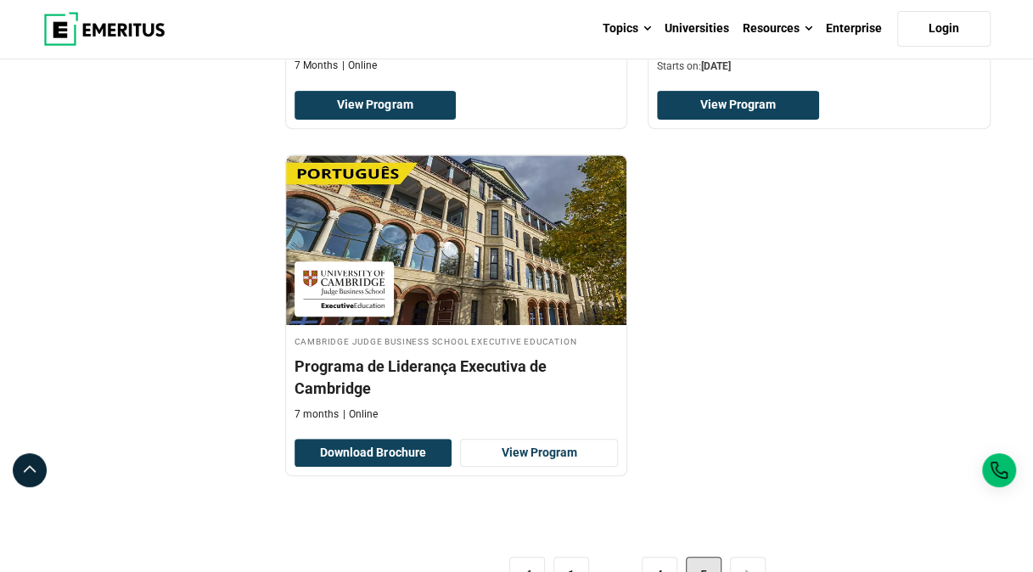
click at [742, 527] on div "< 1 ... 4 5 >" at bounding box center [637, 574] width 705 height 95
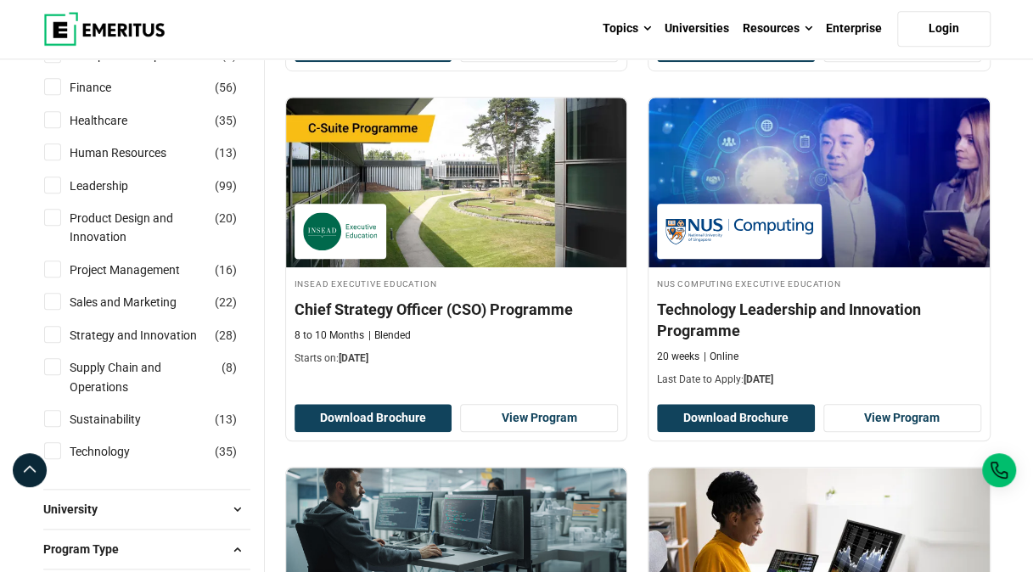
scroll to position [586, 0]
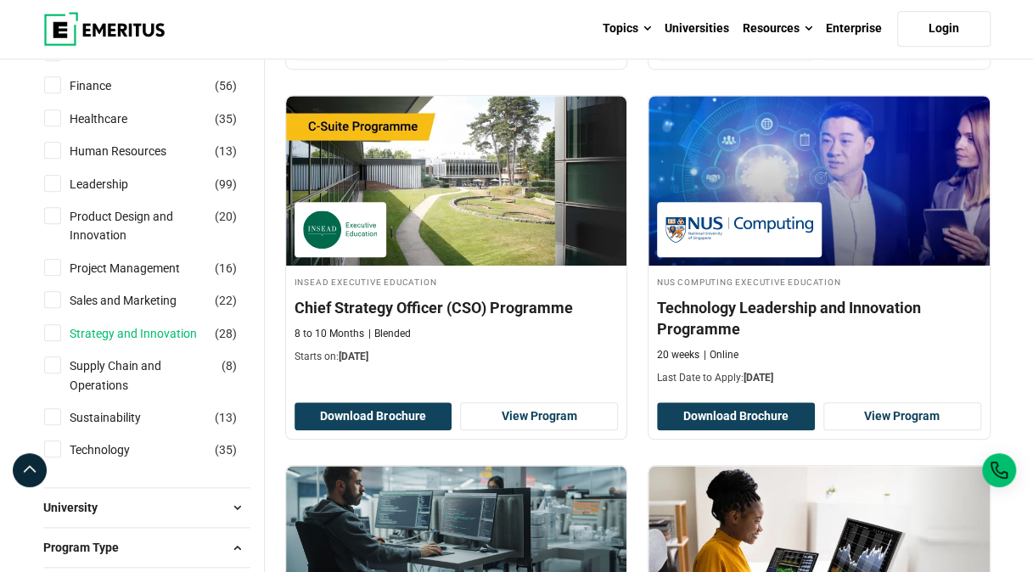
click at [165, 331] on link "Strategy and Innovation" at bounding box center [150, 333] width 161 height 19
checkbox input "true"
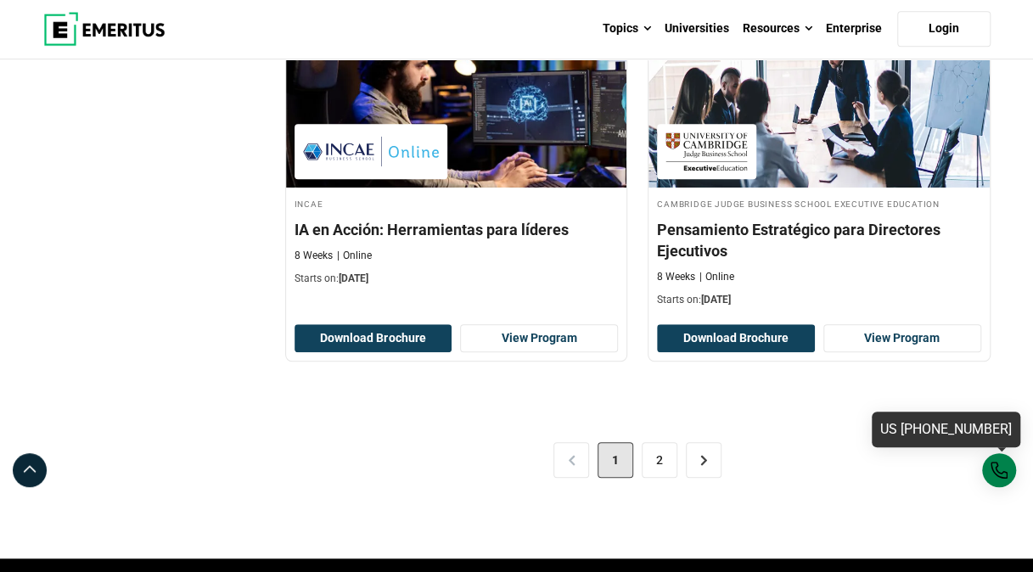
scroll to position [3533, 0]
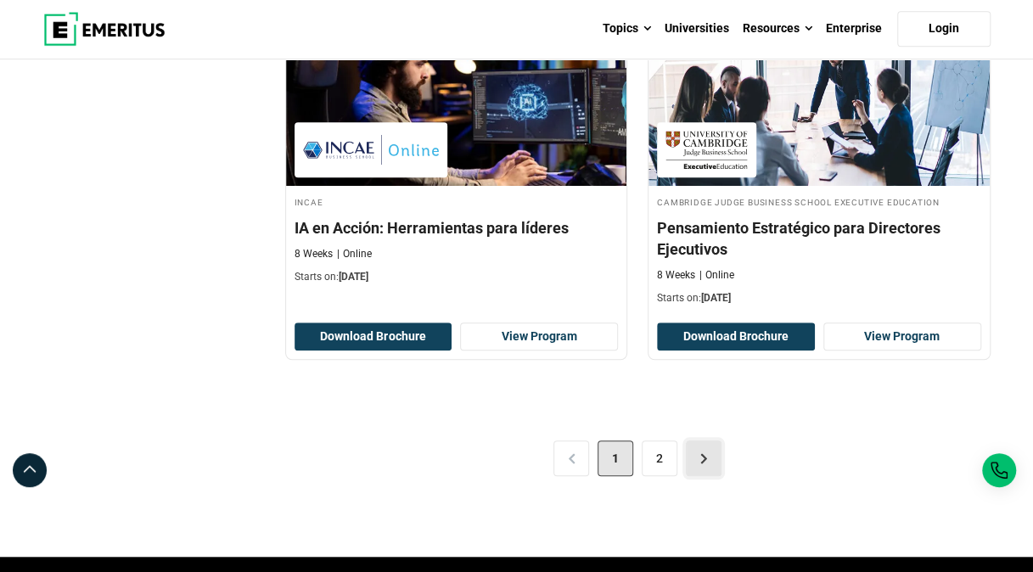
click at [697, 440] on link ">" at bounding box center [704, 458] width 36 height 36
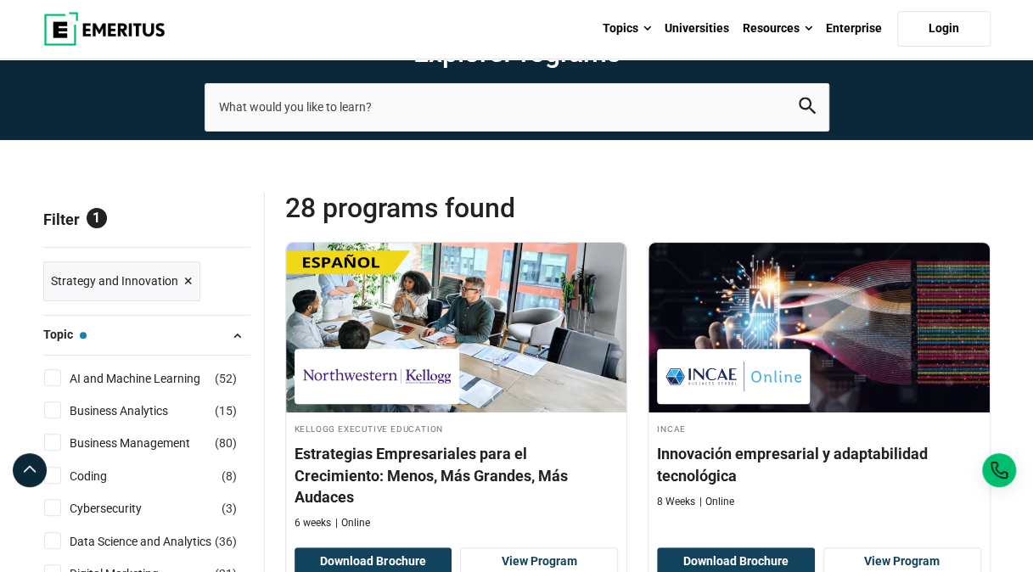
scroll to position [69, 0]
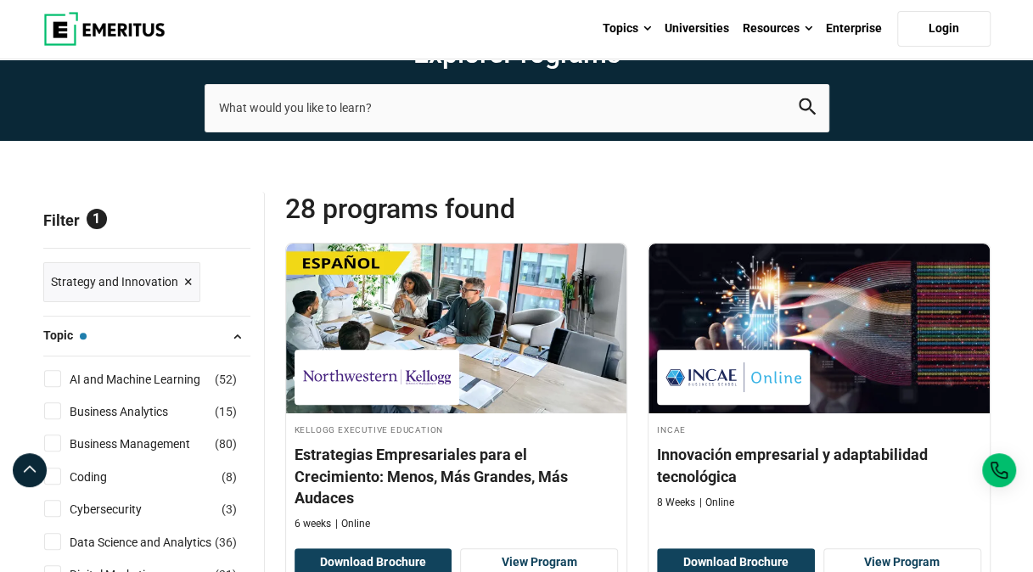
click at [185, 282] on span "×" at bounding box center [188, 282] width 8 height 25
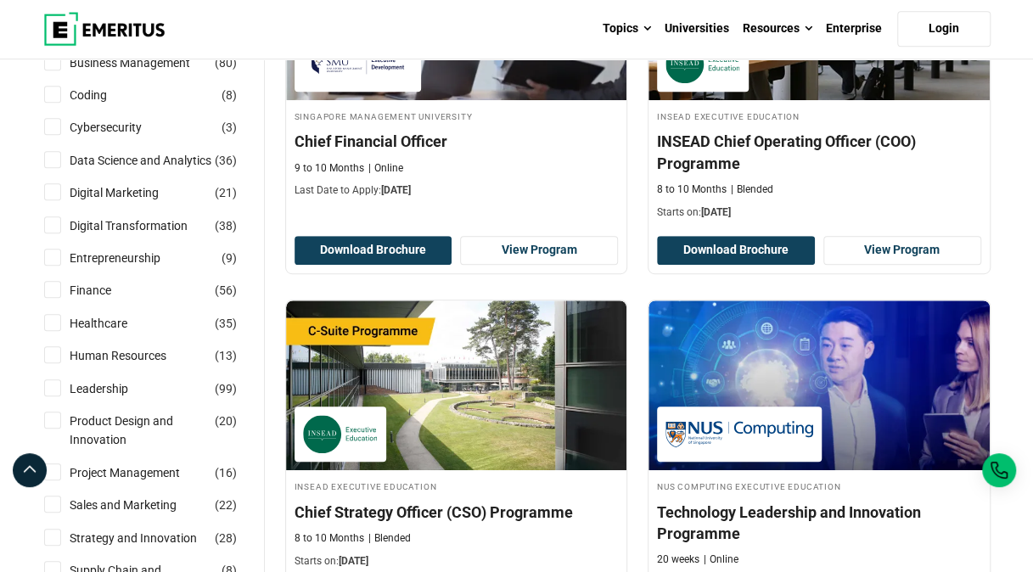
scroll to position [385, 0]
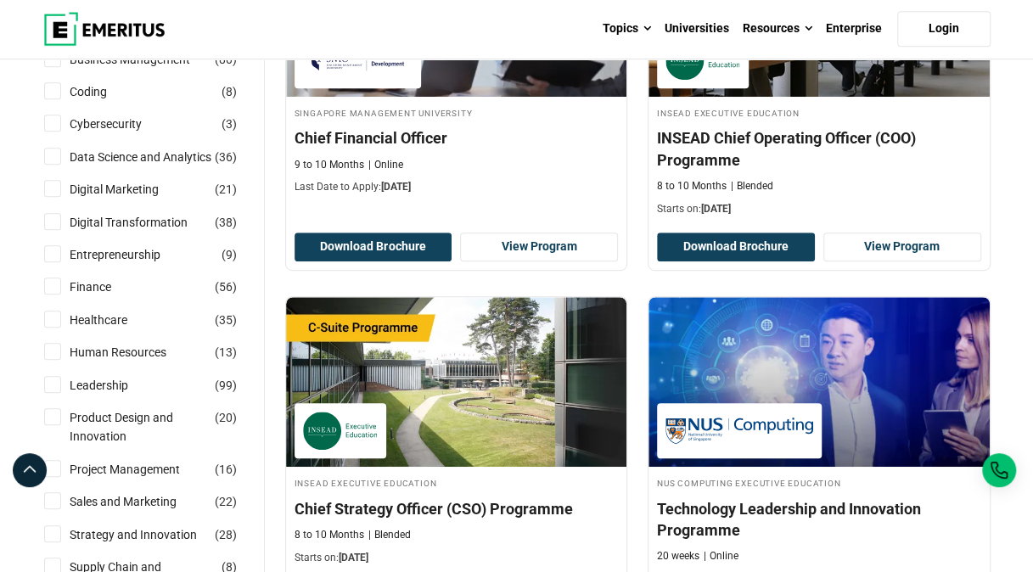
click at [63, 384] on label "Leadership ( 99 )" at bounding box center [114, 385] width 102 height 19
click at [61, 384] on input "Leadership ( 99 )" at bounding box center [52, 384] width 17 height 17
checkbox input "true"
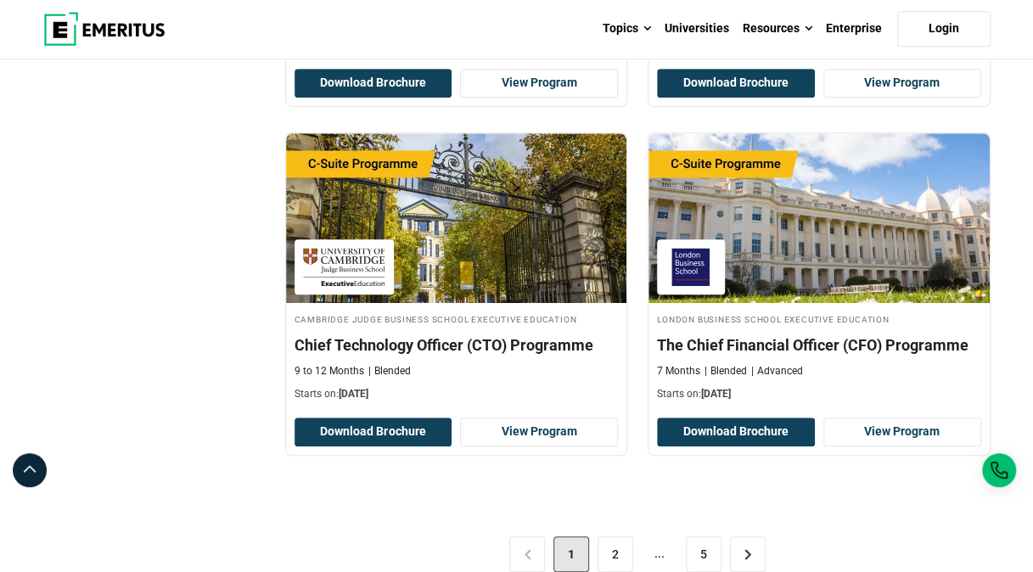
scroll to position [3558, 0]
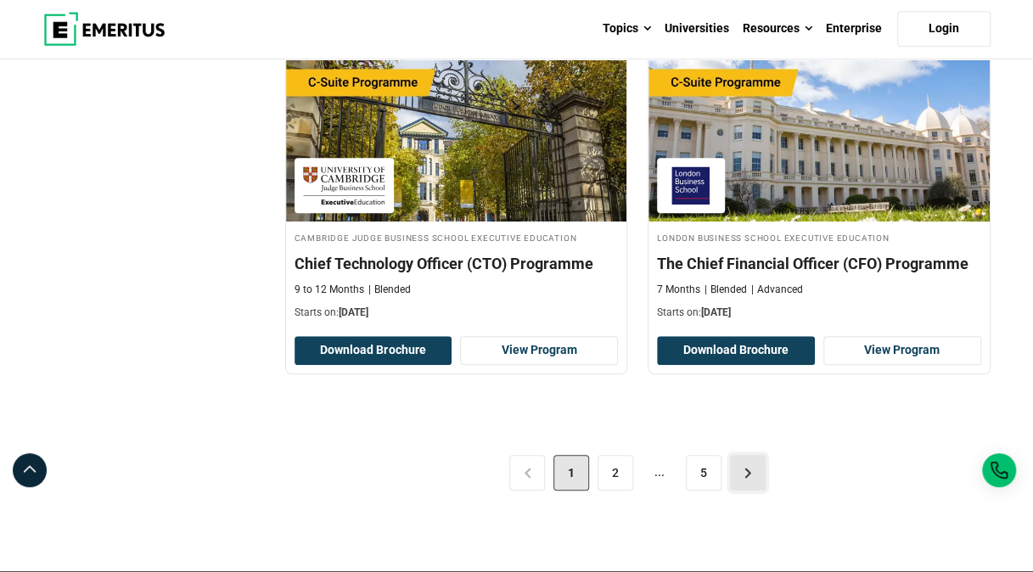
click at [747, 455] on link ">" at bounding box center [748, 473] width 36 height 36
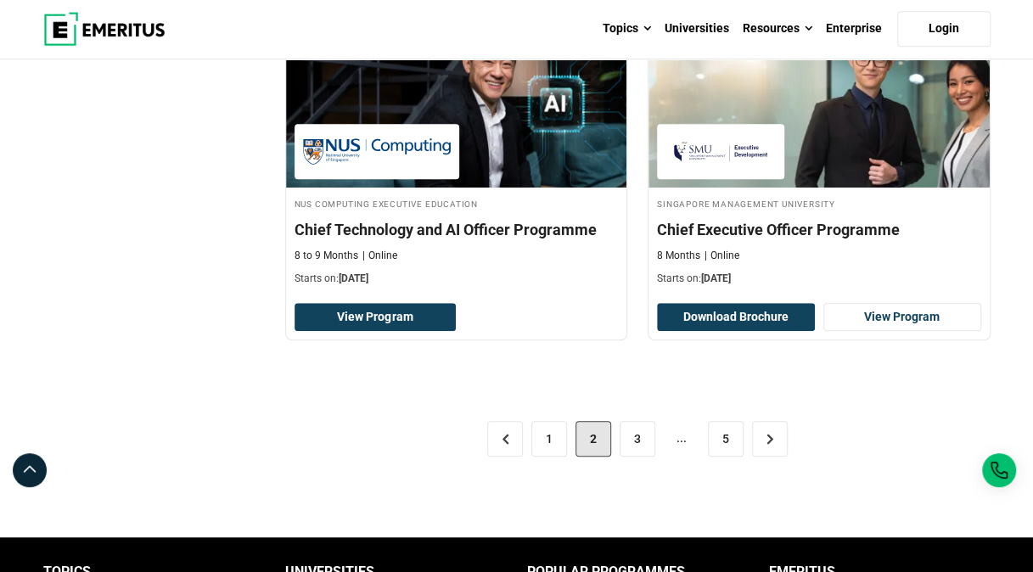
scroll to position [3529, 0]
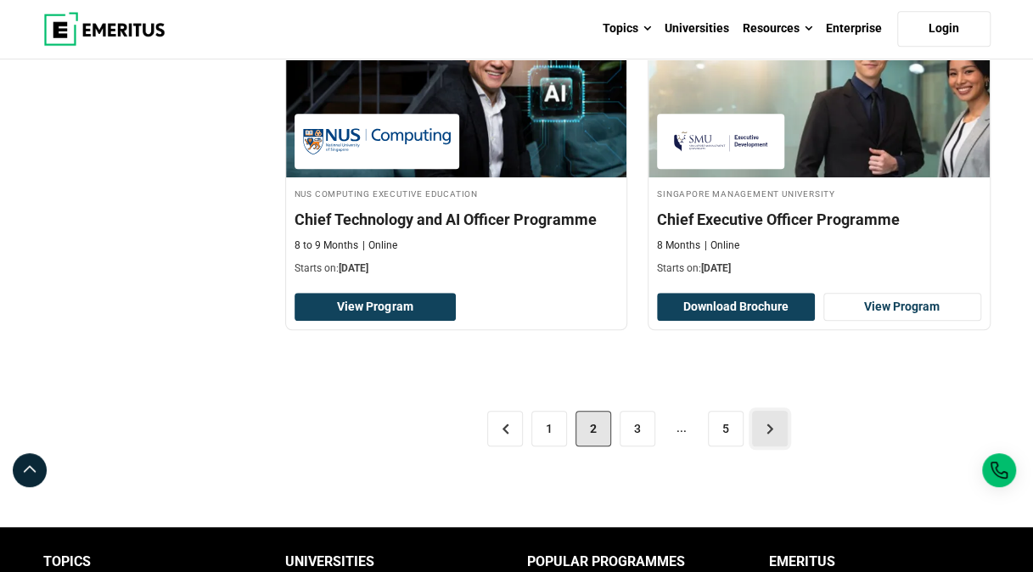
click at [772, 421] on link ">" at bounding box center [770, 429] width 36 height 36
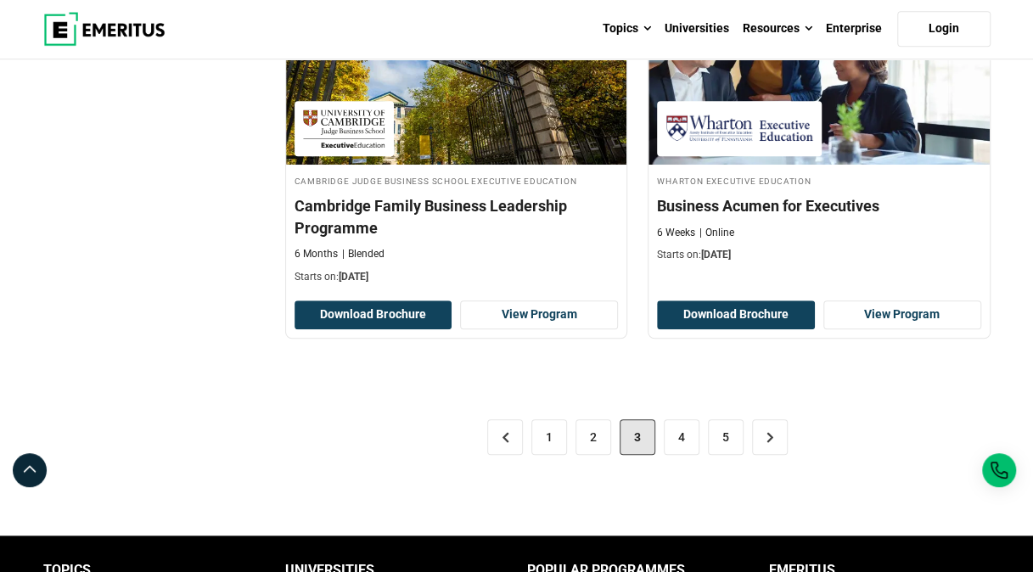
scroll to position [3733, 0]
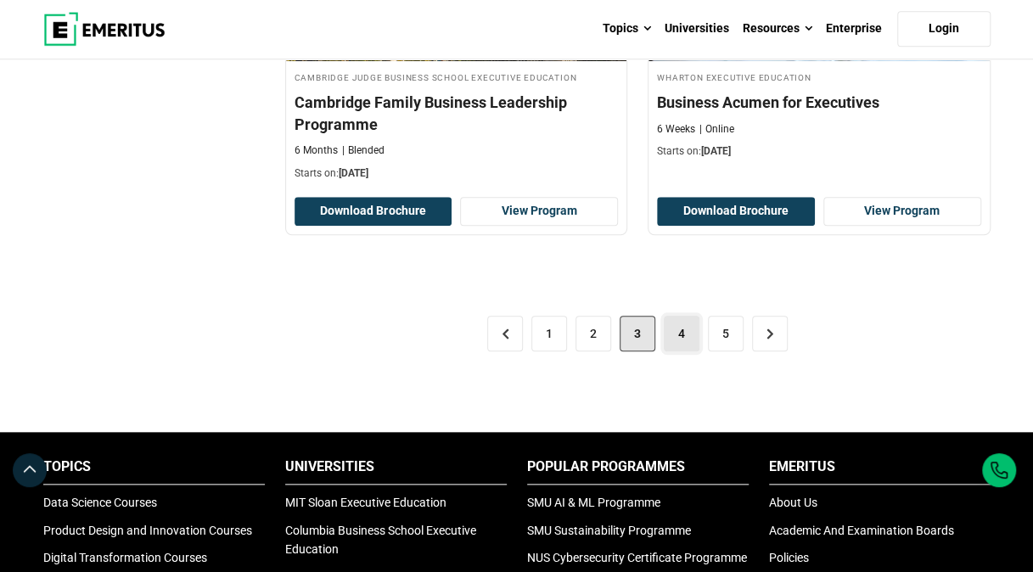
click at [681, 316] on link "4" at bounding box center [681, 334] width 36 height 36
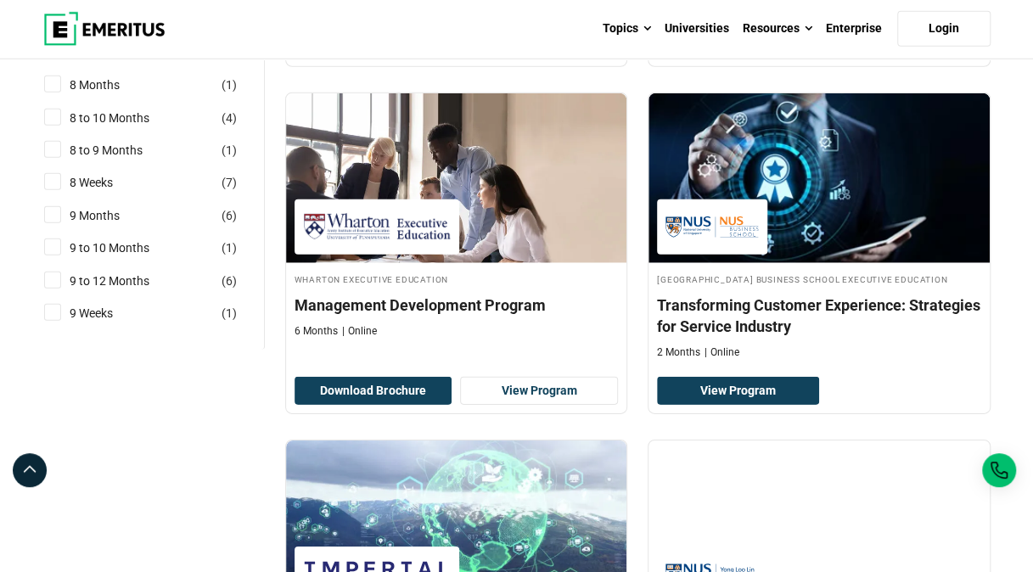
scroll to position [2308, 0]
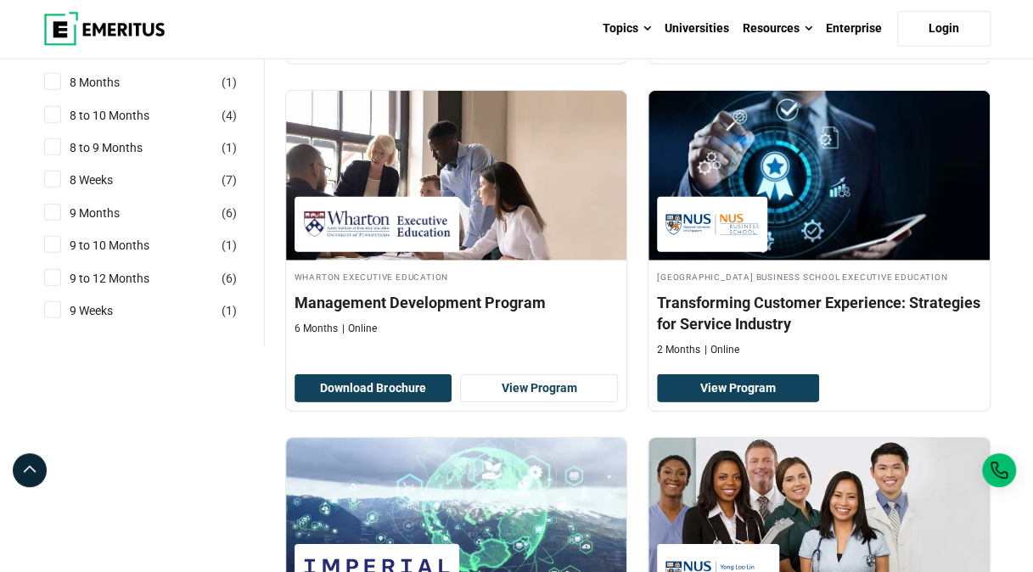
click at [999, 367] on div "[GEOGRAPHIC_DATA] Business School Executive Education Transforming Customer Exp…" at bounding box center [818, 251] width 363 height 322
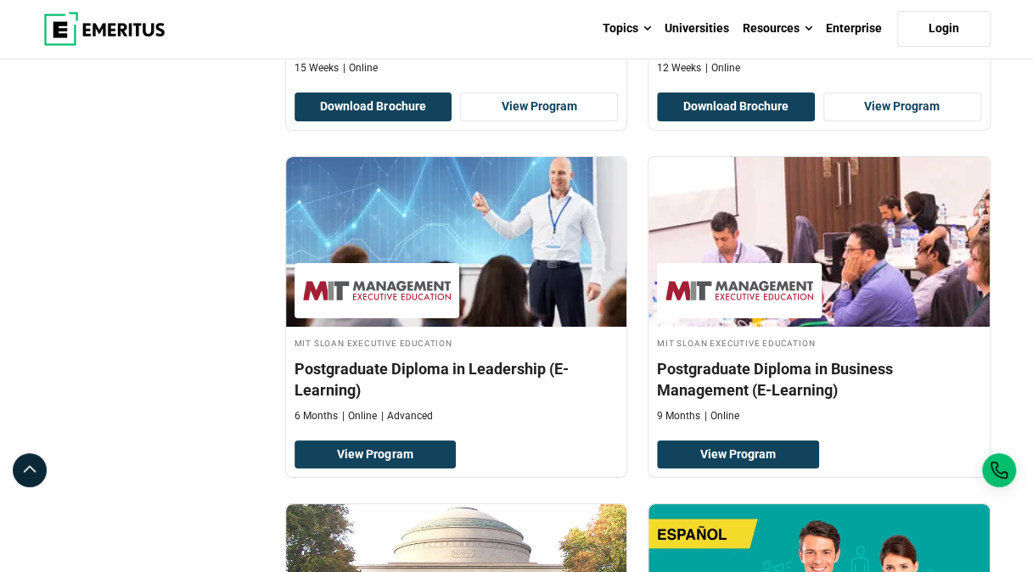
scroll to position [3054, 0]
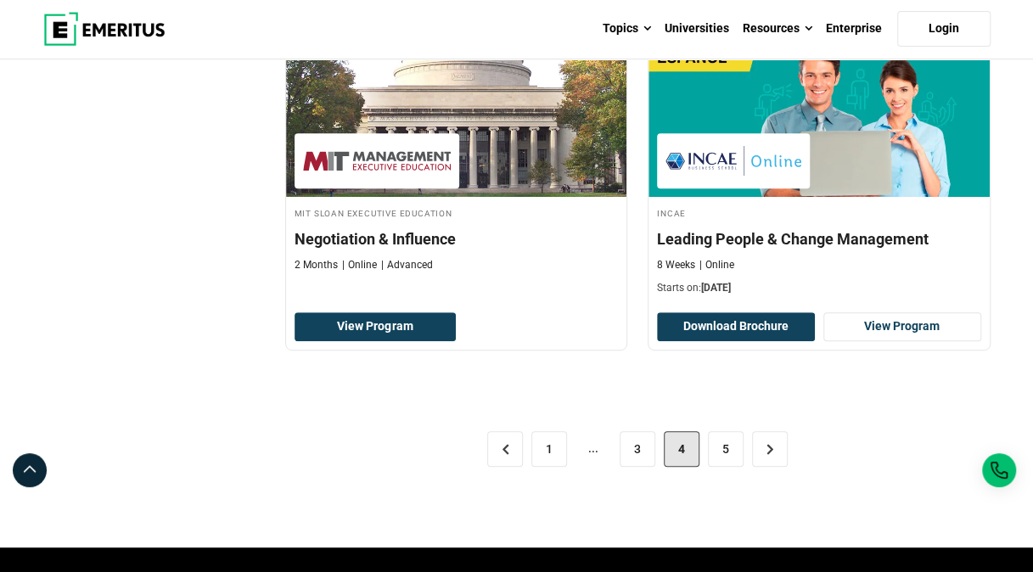
scroll to position [3394, 0]
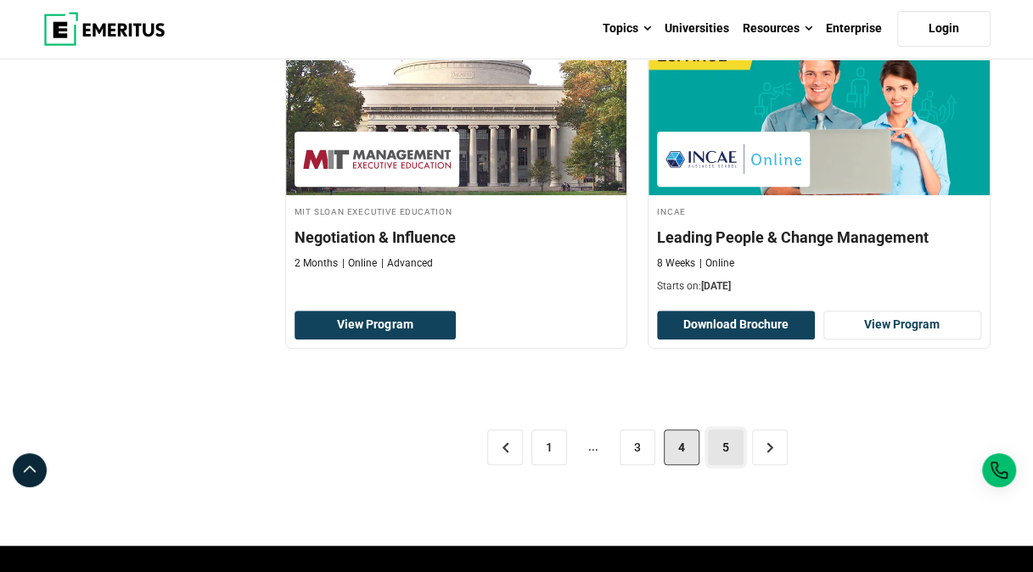
click at [721, 439] on link "5" at bounding box center [726, 447] width 36 height 36
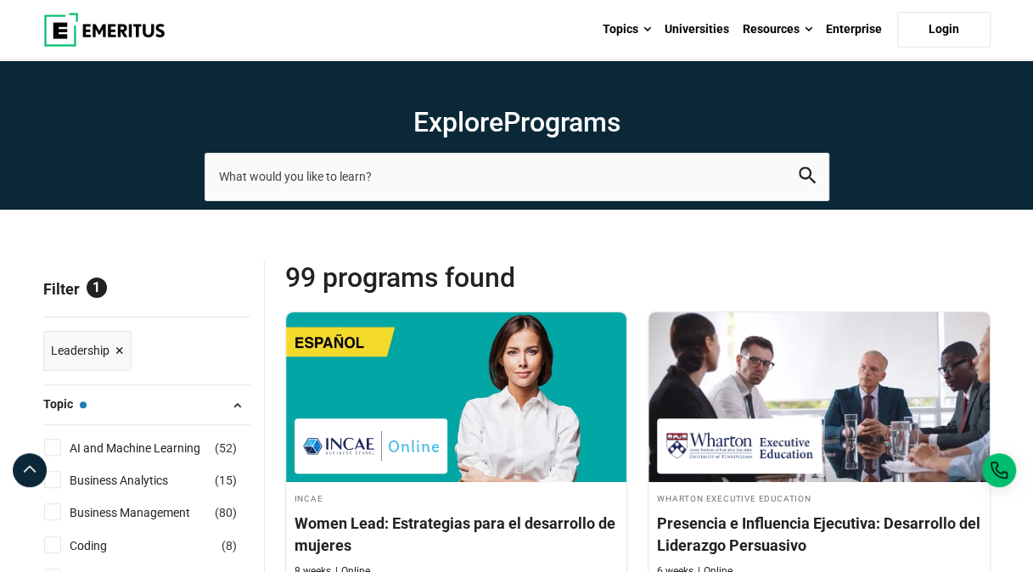
click at [115, 347] on span "×" at bounding box center [119, 351] width 8 height 25
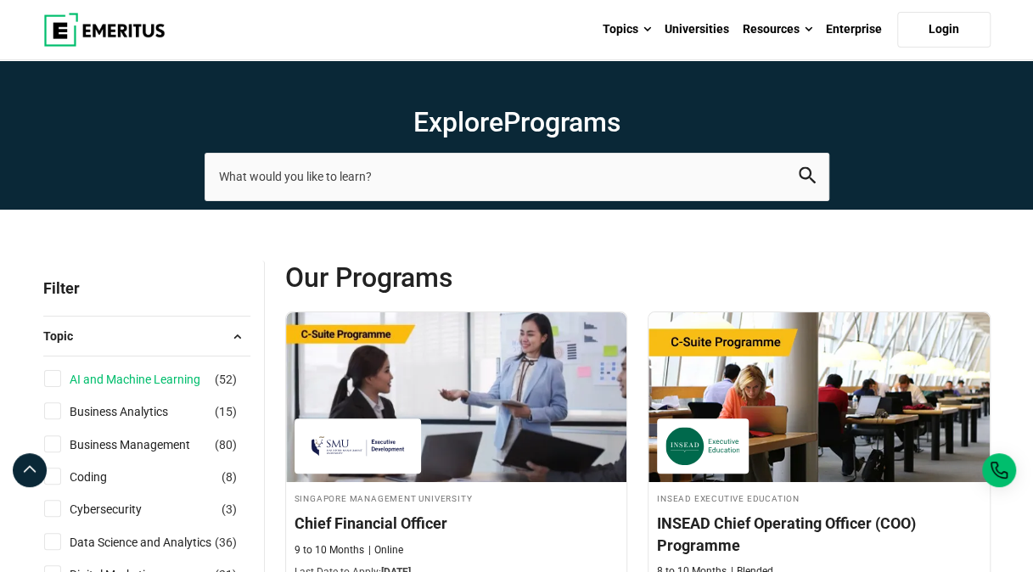
click at [79, 377] on link "AI and Machine Learning" at bounding box center [152, 379] width 165 height 19
checkbox input "true"
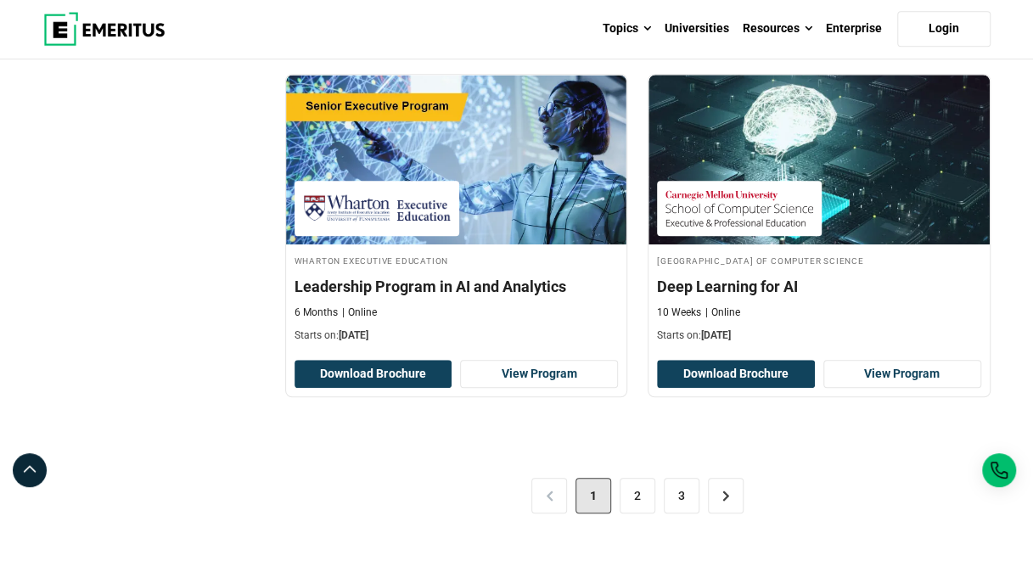
scroll to position [3563, 0]
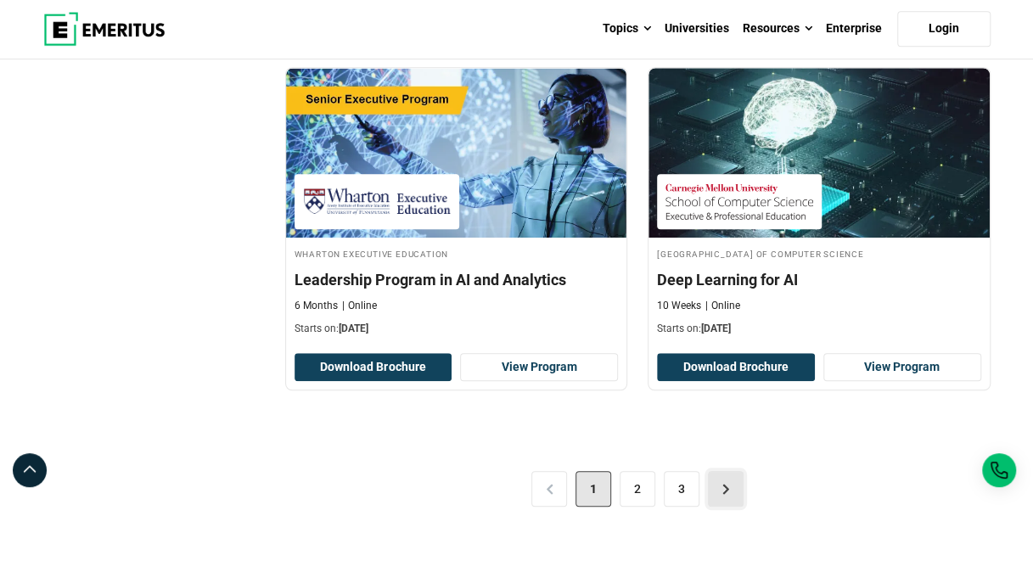
click at [730, 479] on link ">" at bounding box center [726, 489] width 36 height 36
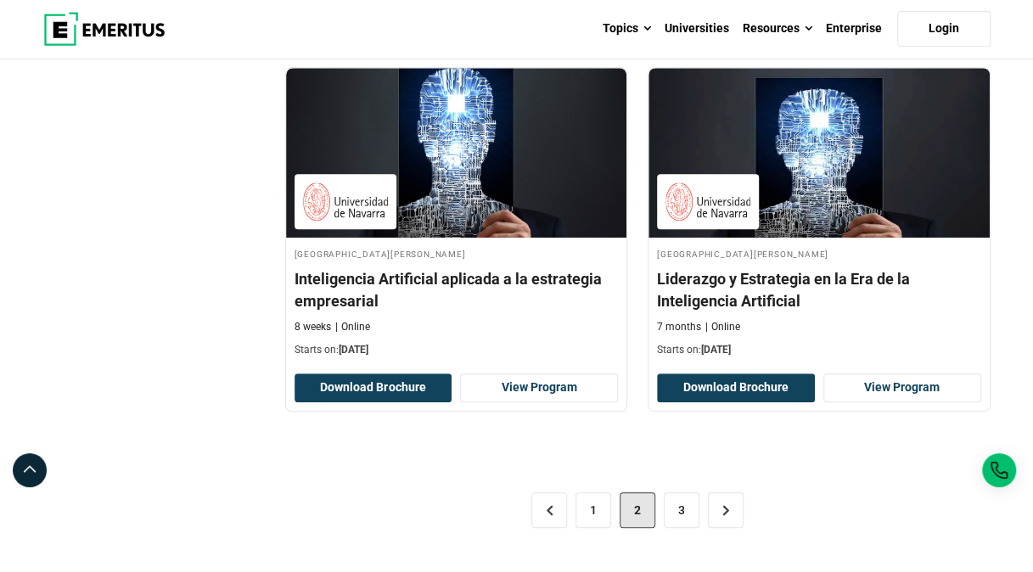
scroll to position [3482, 0]
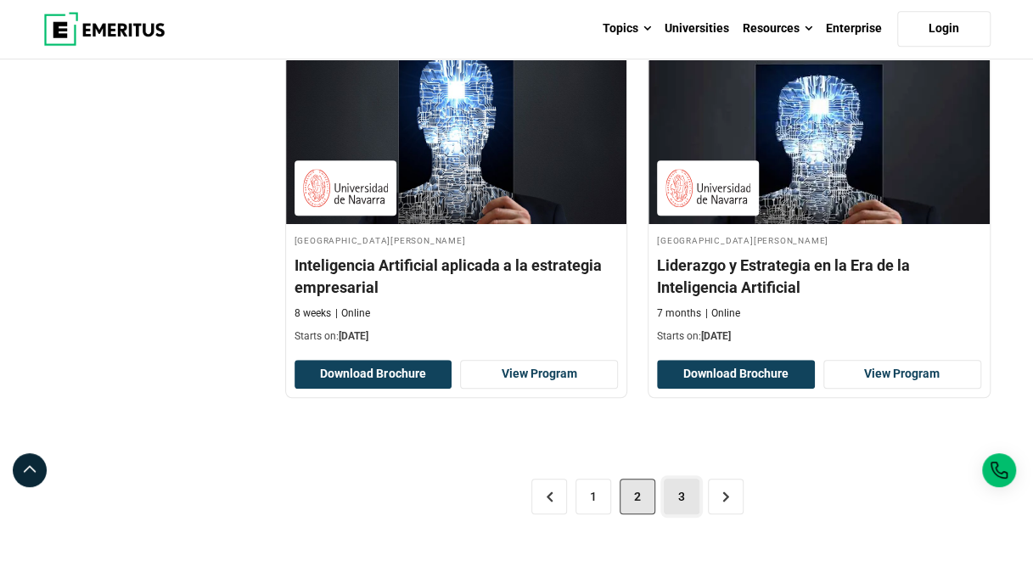
click at [687, 507] on link "3" at bounding box center [681, 497] width 36 height 36
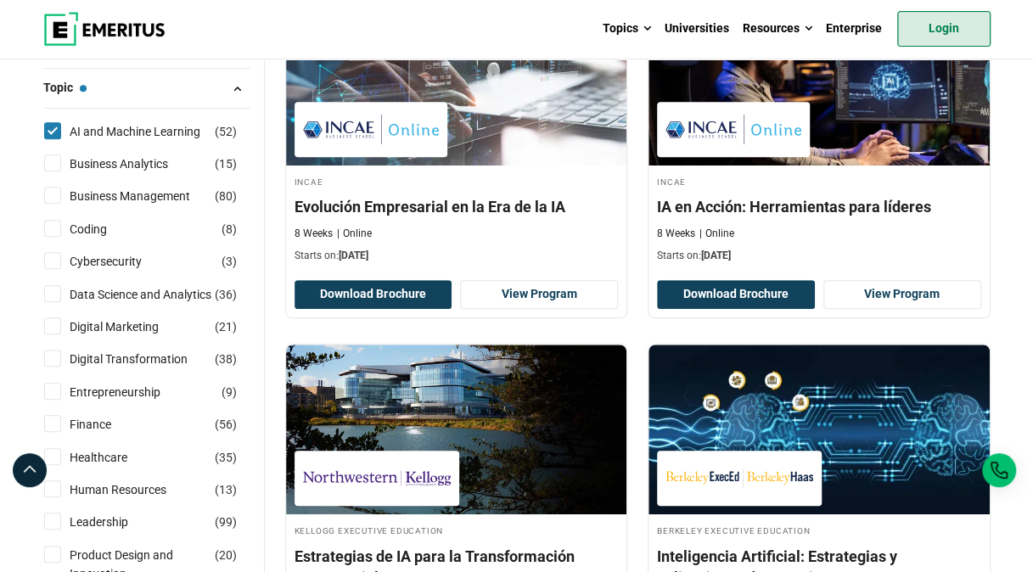
scroll to position [266, 0]
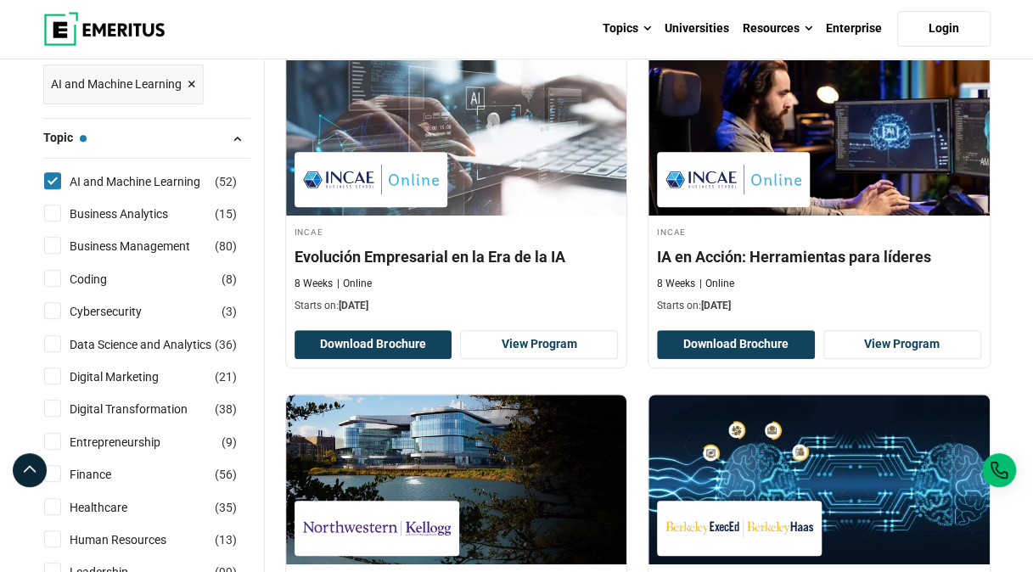
click at [190, 88] on span "×" at bounding box center [191, 84] width 8 height 25
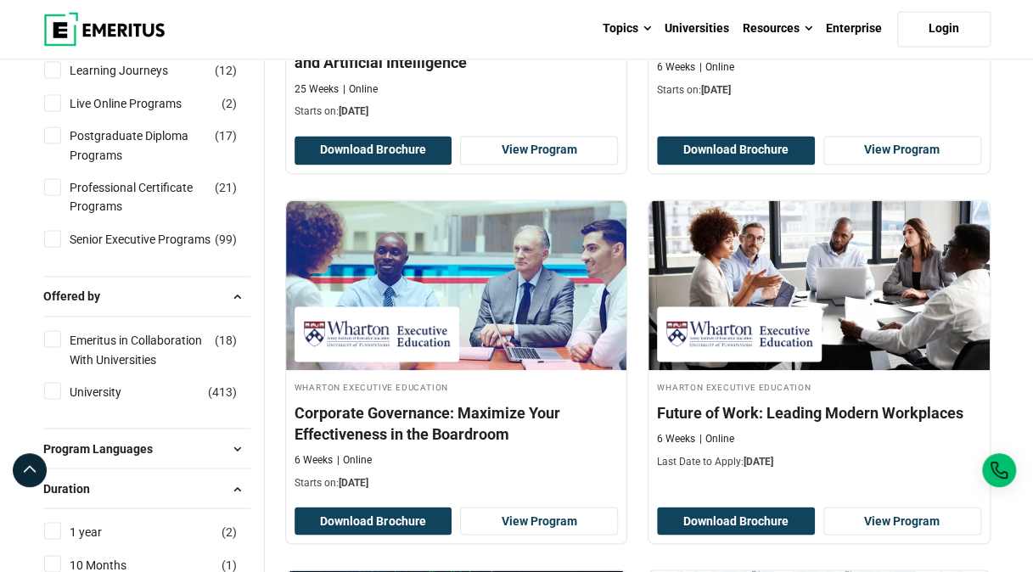
scroll to position [1224, 0]
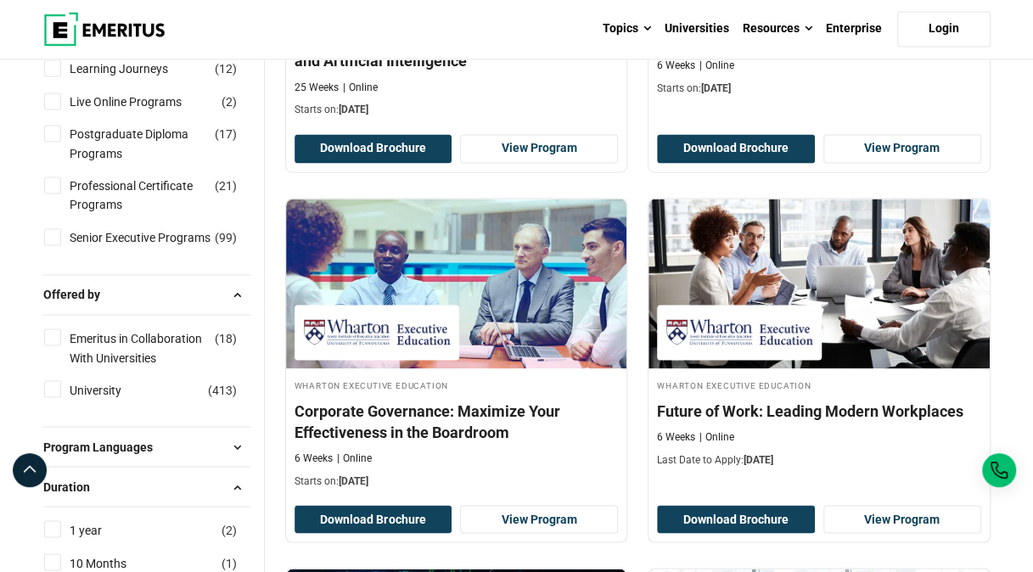
click at [83, 492] on span "Duration" at bounding box center [73, 486] width 60 height 19
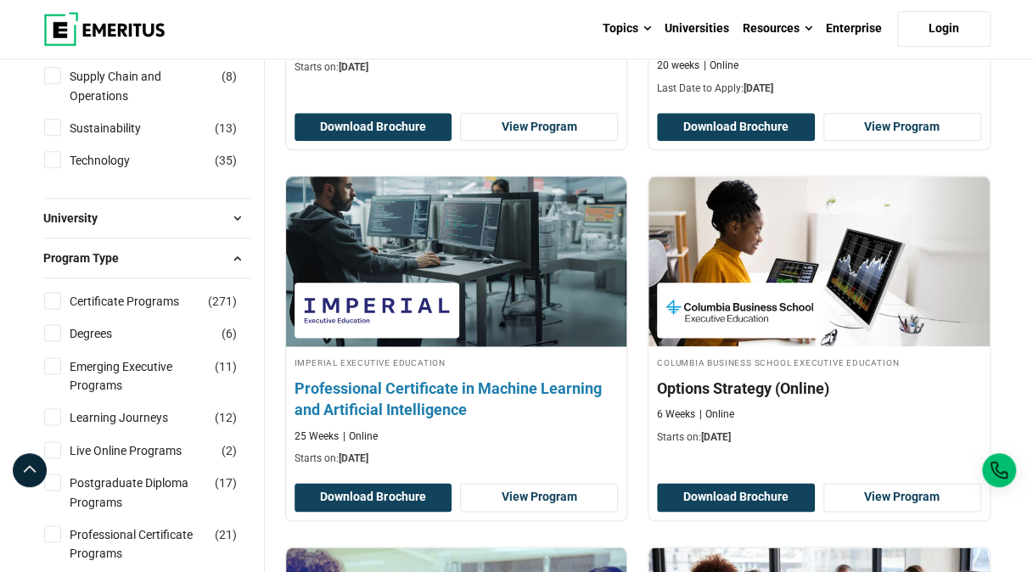
scroll to position [876, 0]
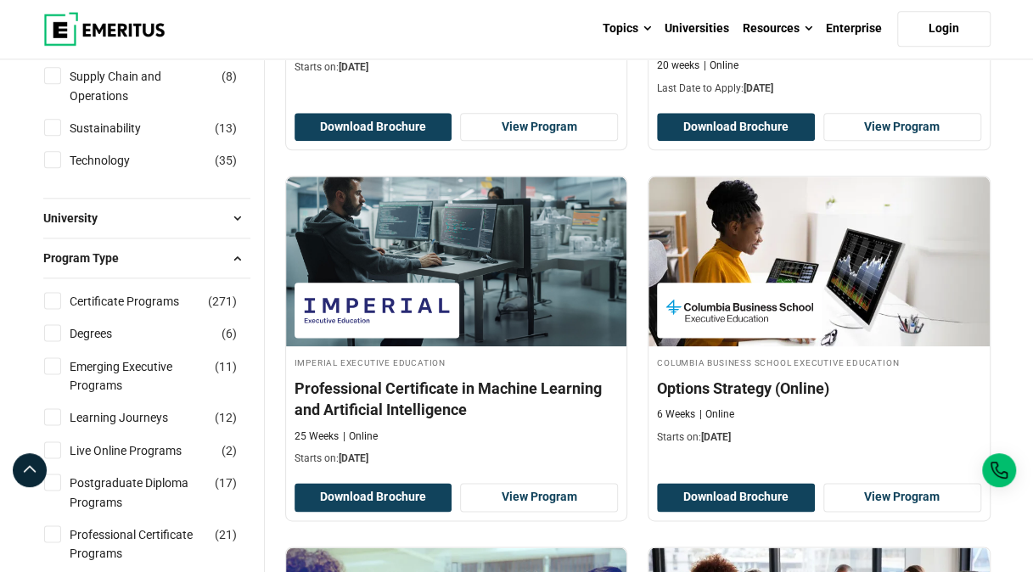
click at [48, 205] on button "University" at bounding box center [146, 217] width 207 height 25
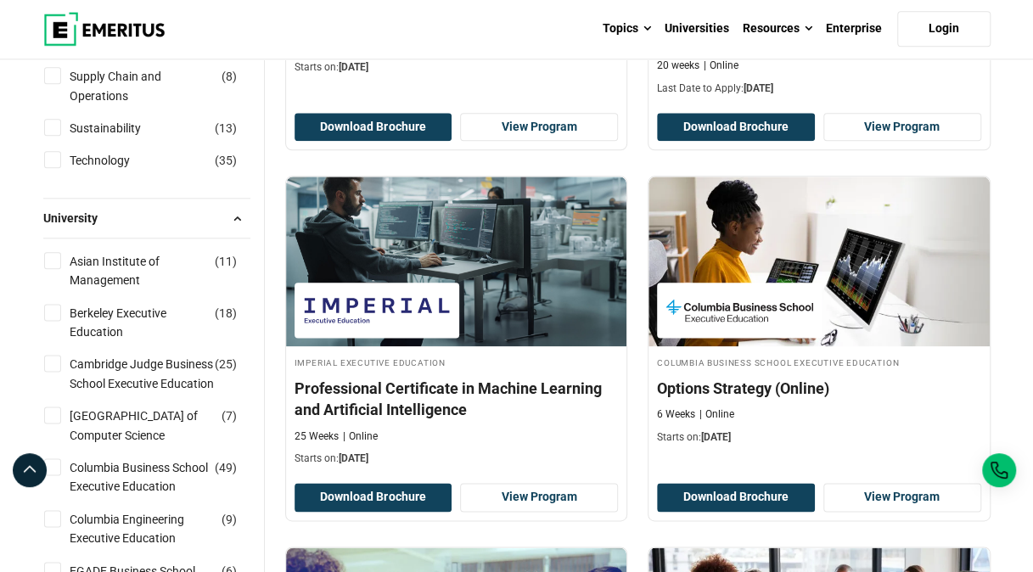
click at [53, 222] on span "University" at bounding box center [77, 218] width 68 height 19
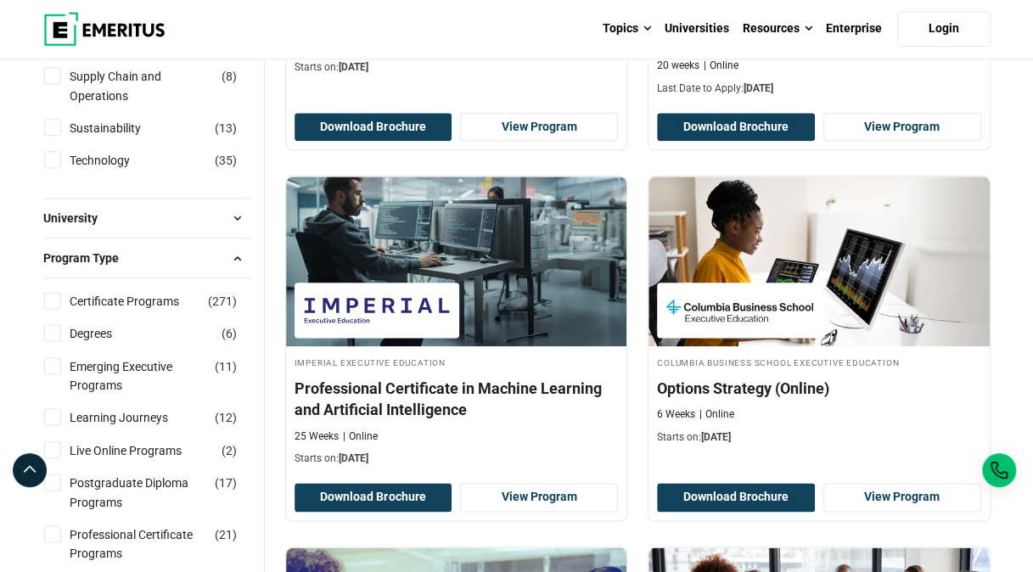
click at [43, 224] on span "University" at bounding box center [77, 218] width 68 height 19
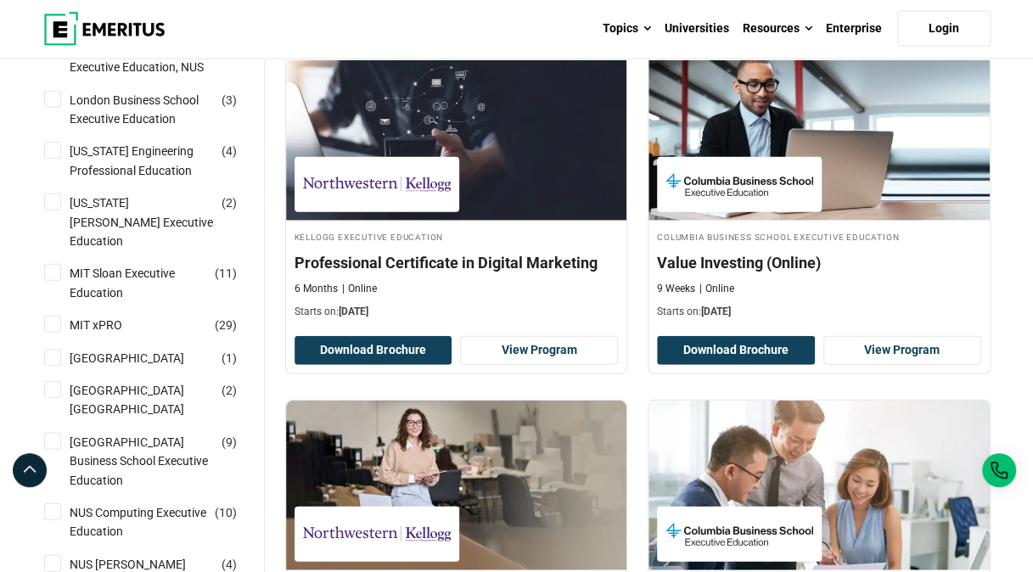
scroll to position [2091, 0]
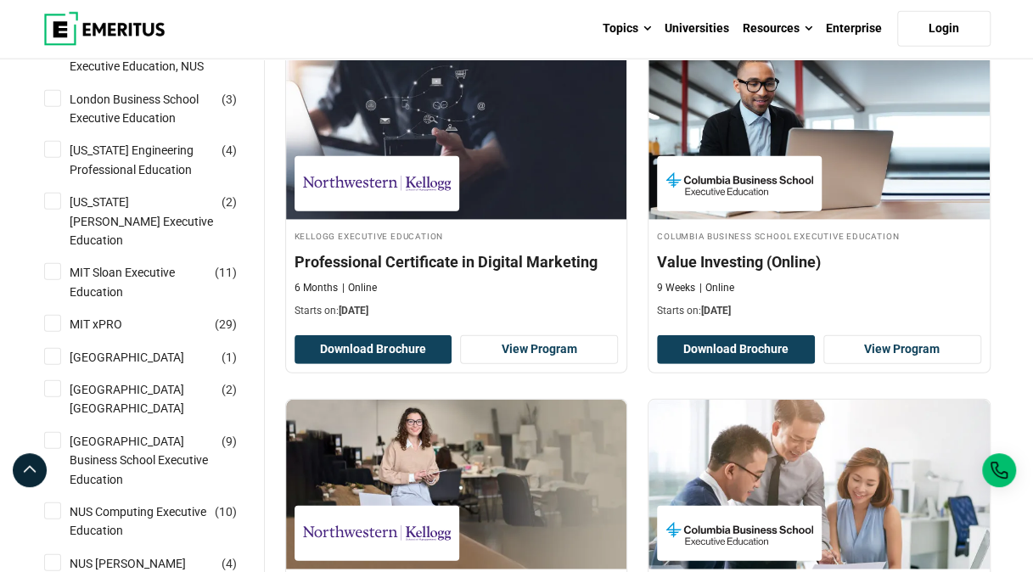
click at [52, 332] on input "MIT xPRO ( 29 )" at bounding box center [52, 323] width 17 height 17
checkbox input "true"
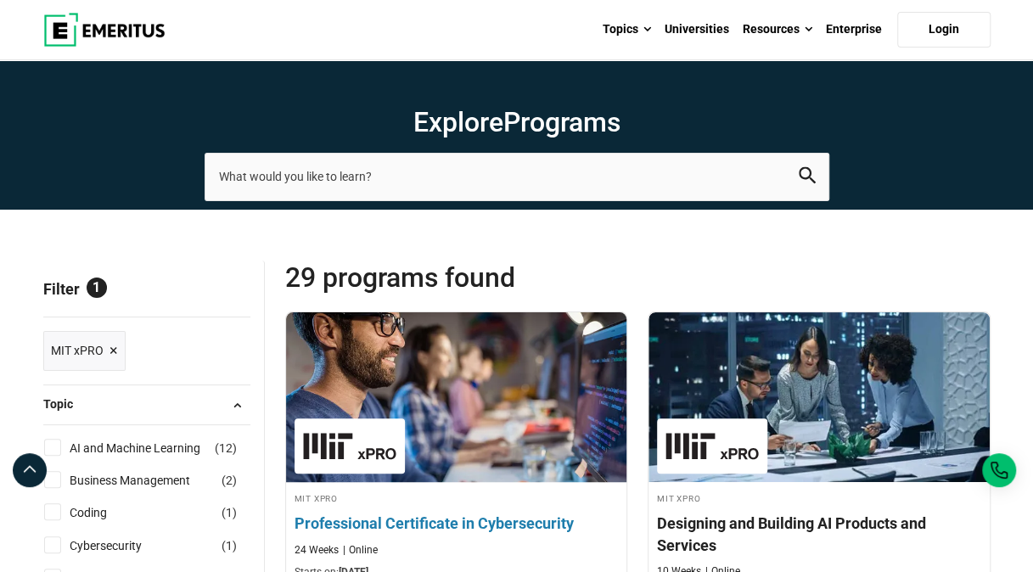
click at [298, 431] on div at bounding box center [349, 445] width 110 height 55
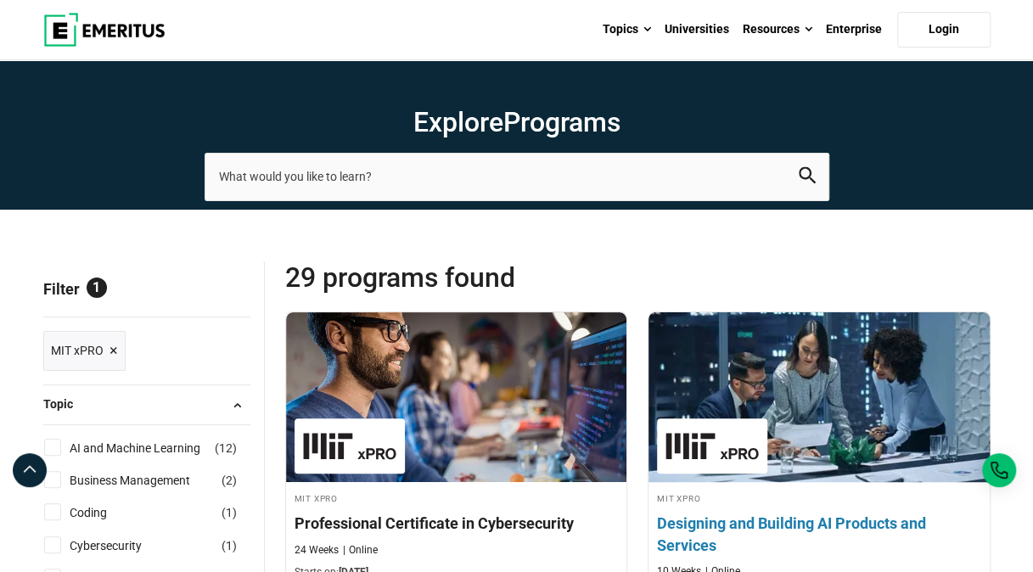
click at [770, 517] on h4 "Designing and Building AI Products and Services" at bounding box center [819, 533] width 324 height 42
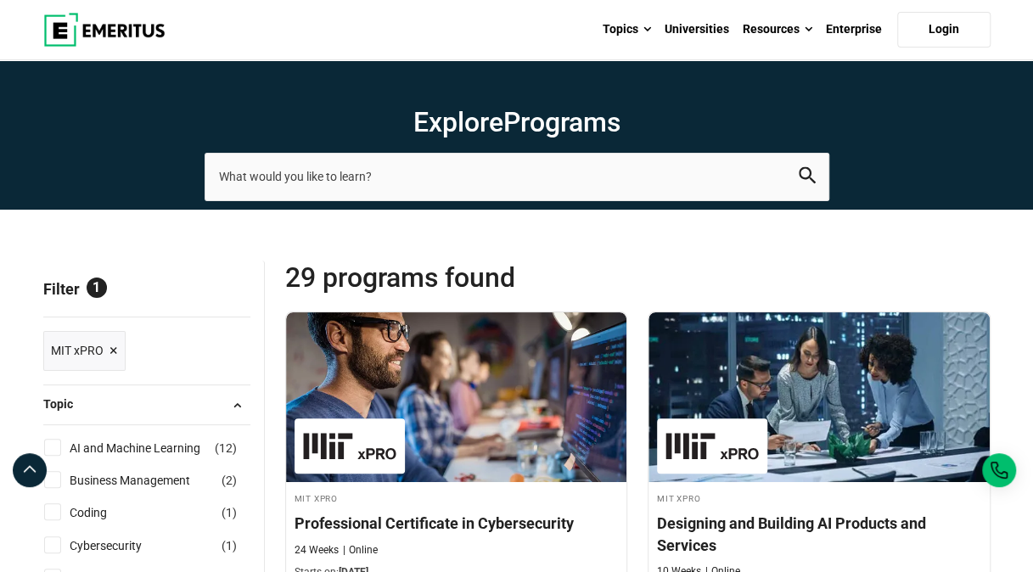
click at [109, 352] on span "×" at bounding box center [113, 351] width 8 height 25
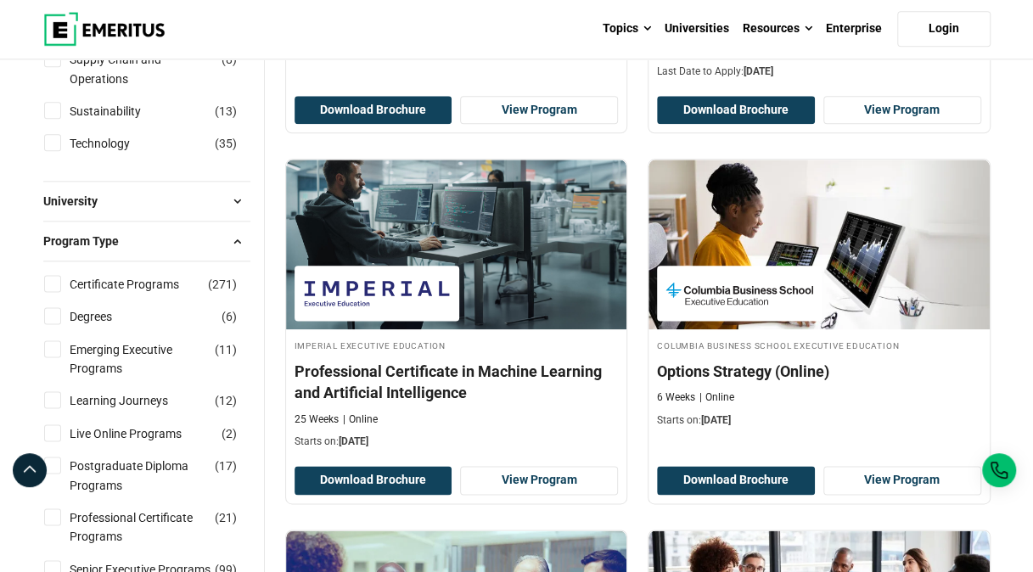
scroll to position [891, 0]
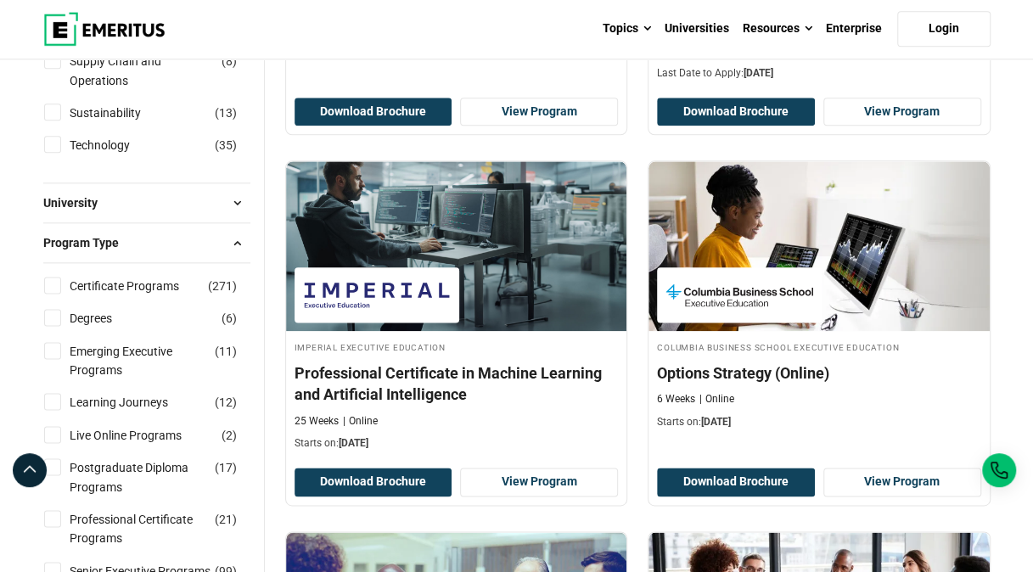
click at [235, 198] on span at bounding box center [237, 202] width 25 height 25
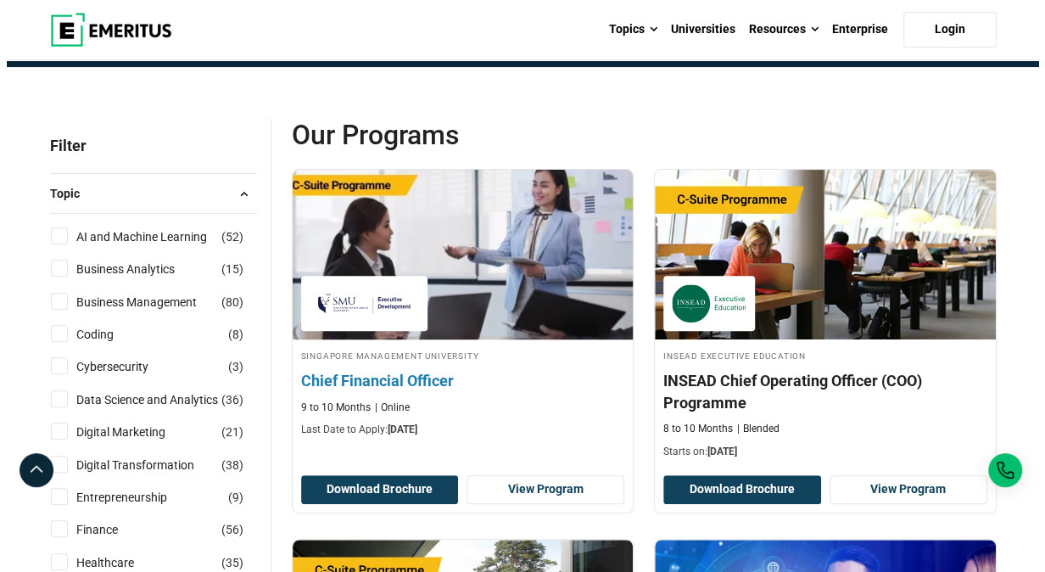
scroll to position [0, 0]
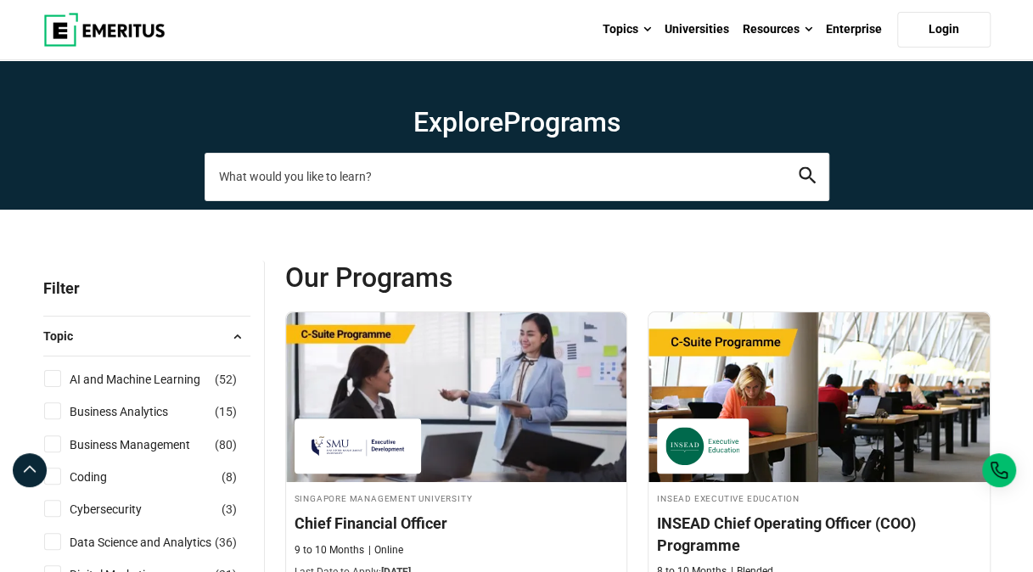
click at [348, 188] on input "search-page" at bounding box center [516, 177] width 624 height 48
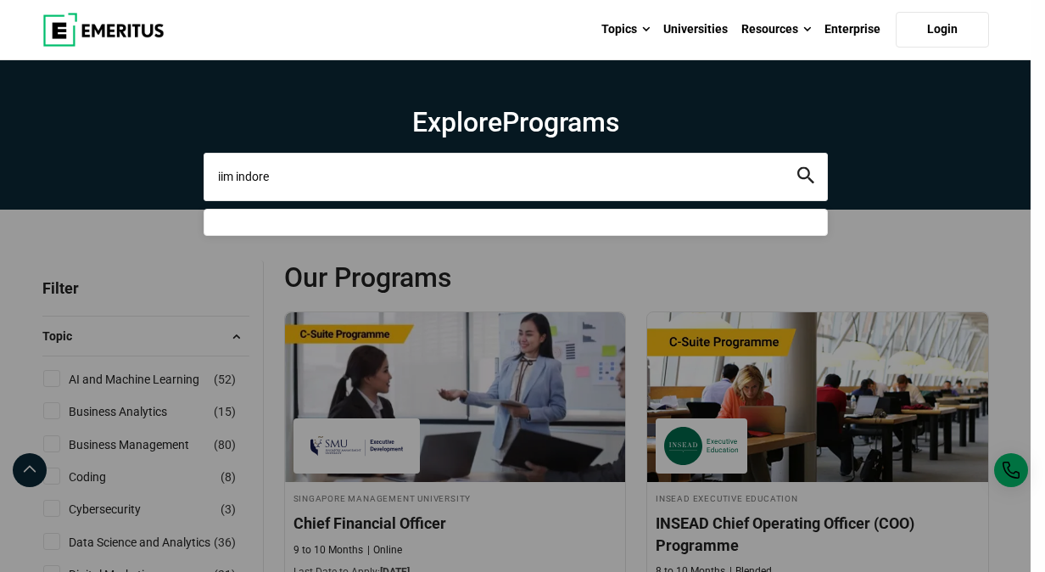
type input "iim indore"
click at [798, 167] on button "search" at bounding box center [806, 177] width 17 height 20
